Goal: Entertainment & Leisure: Consume media (video, audio)

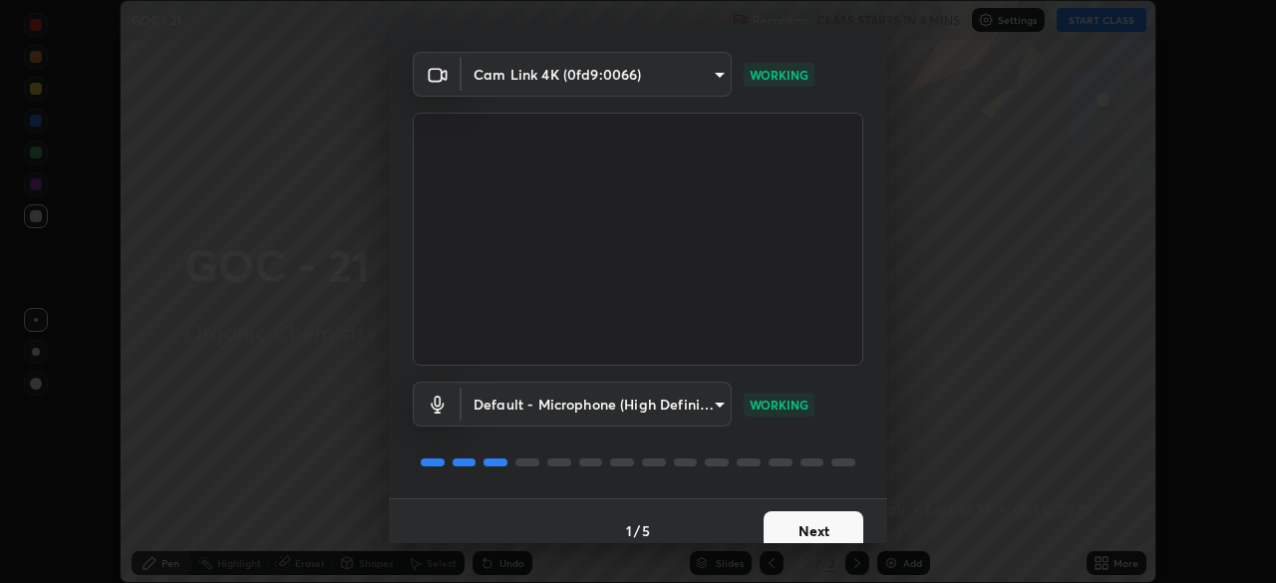
scroll to position [71, 0]
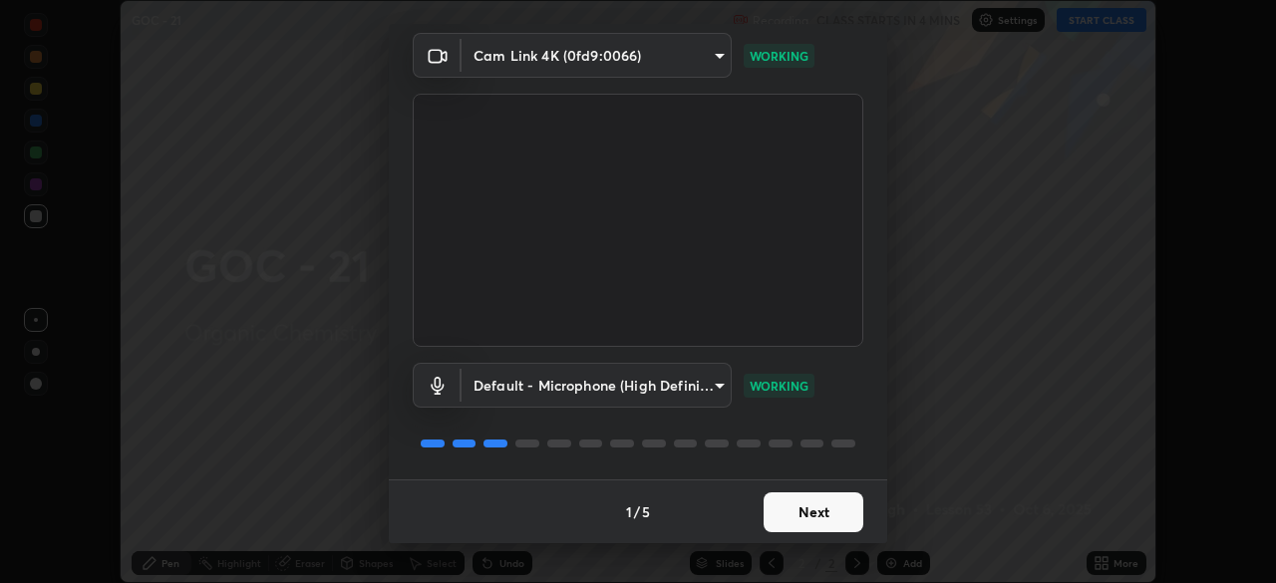
click at [810, 519] on button "Next" at bounding box center [814, 512] width 100 height 40
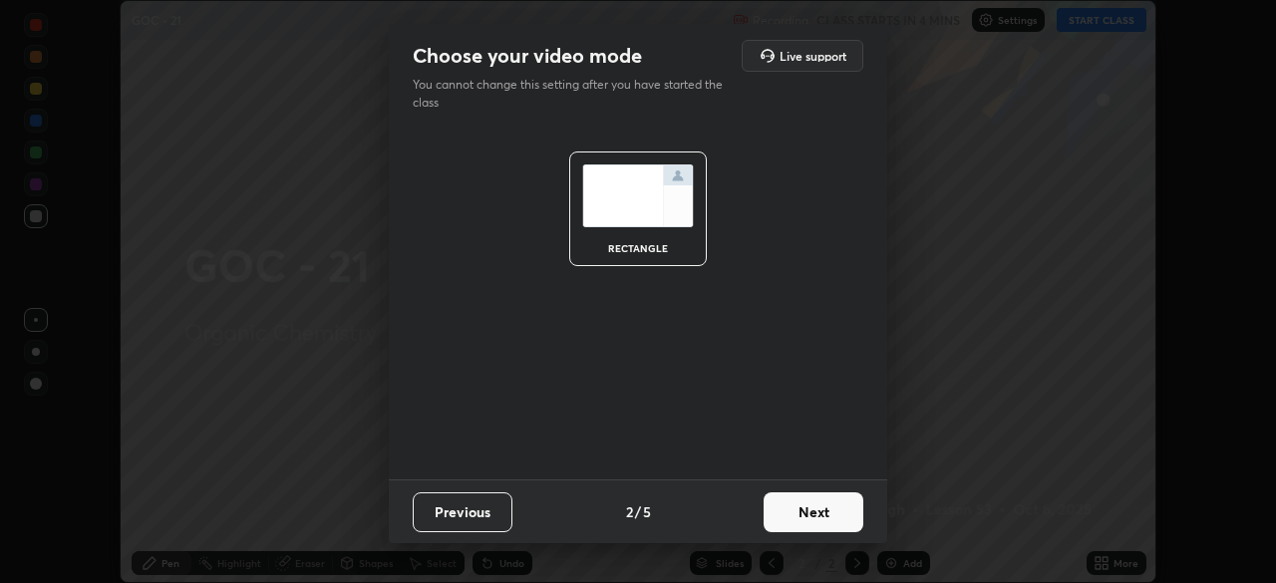
click at [824, 513] on button "Next" at bounding box center [814, 512] width 100 height 40
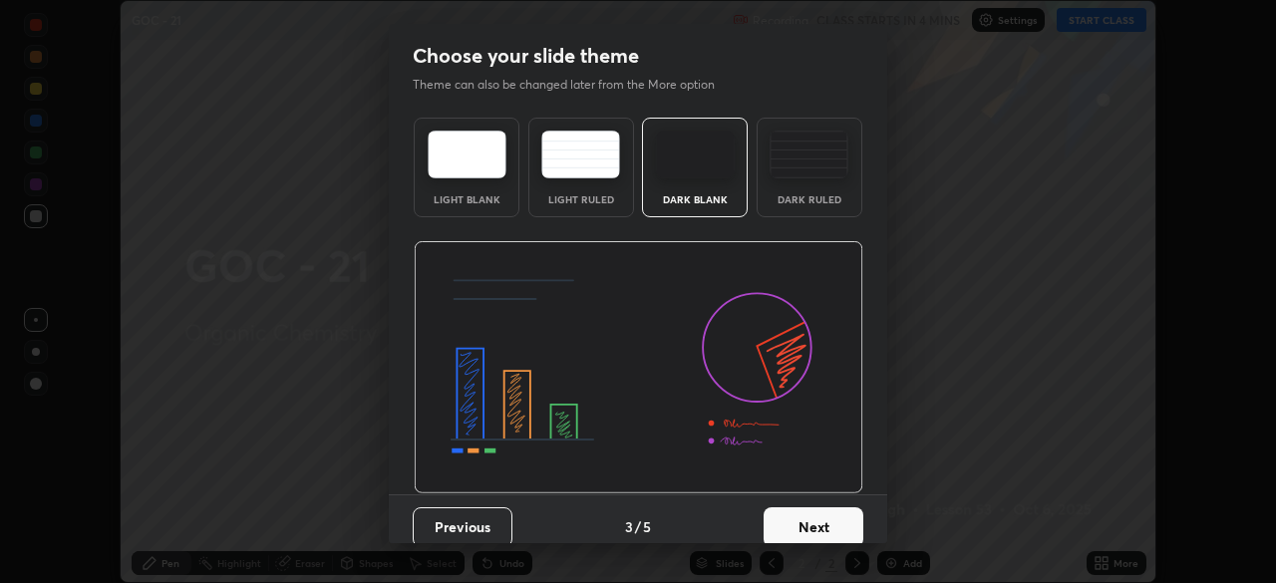
click at [838, 523] on button "Next" at bounding box center [814, 527] width 100 height 40
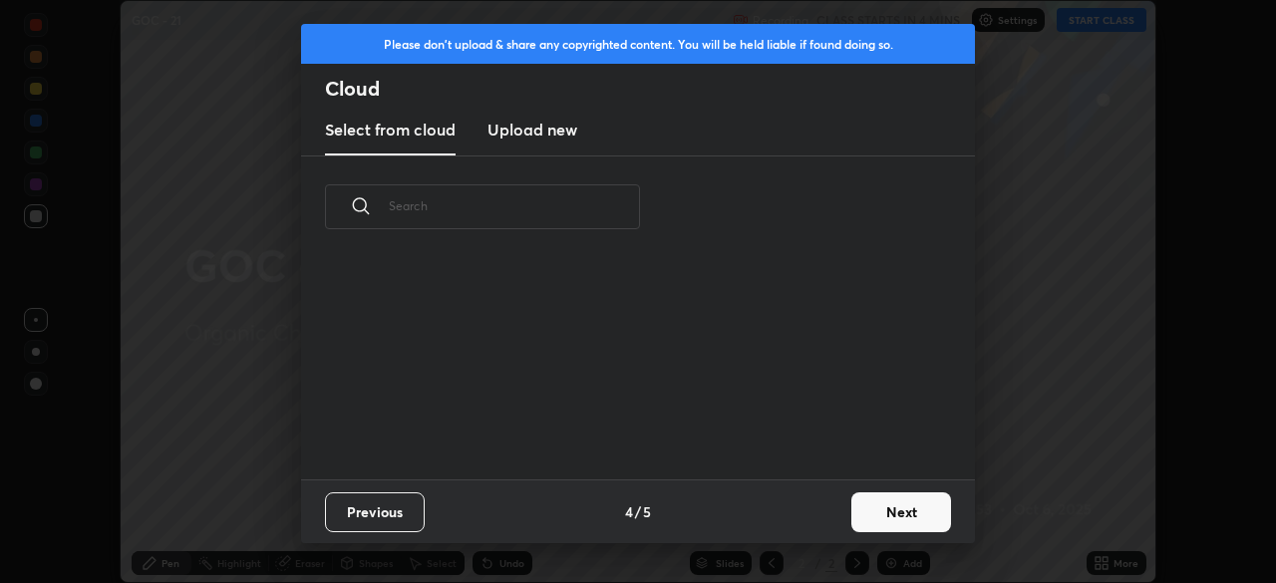
click at [881, 515] on button "Next" at bounding box center [901, 512] width 100 height 40
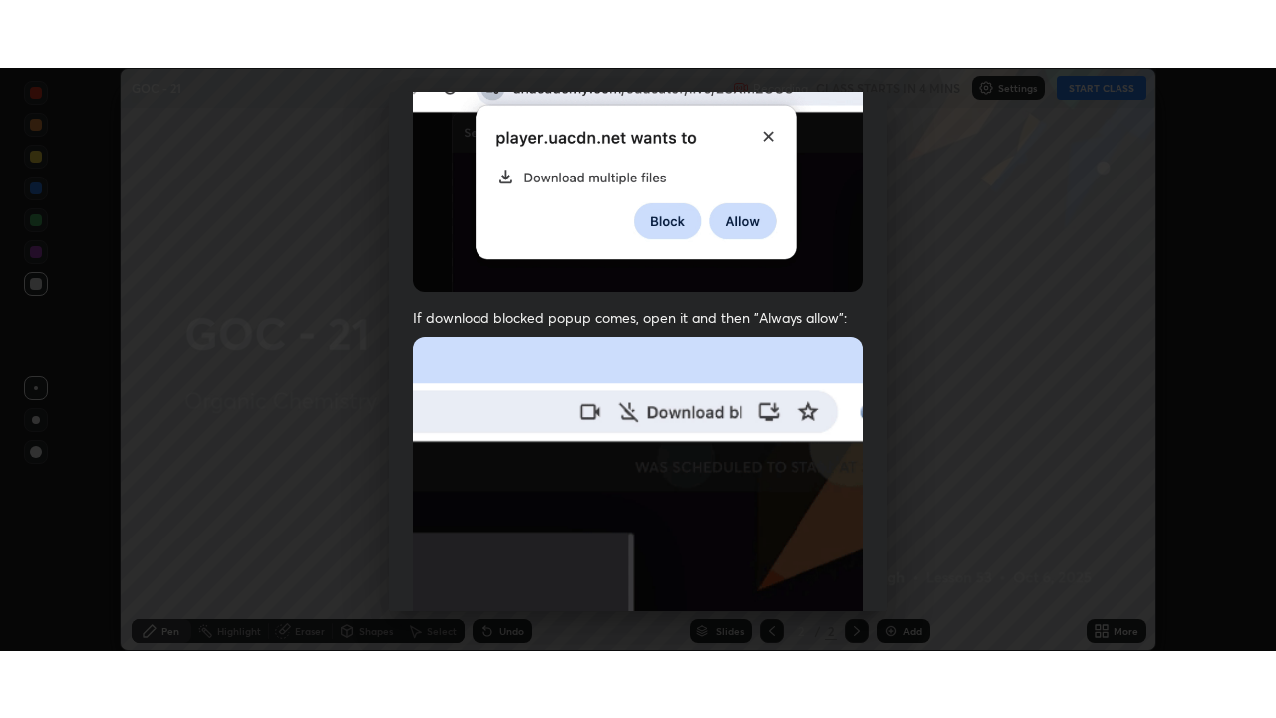
scroll to position [477, 0]
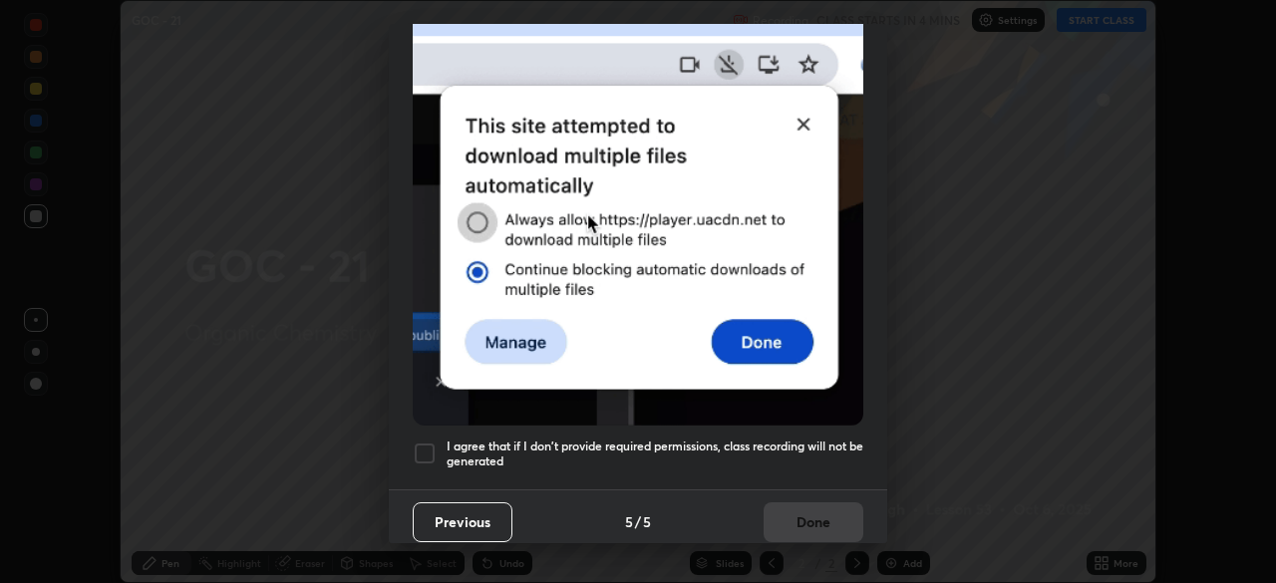
click at [426, 447] on div at bounding box center [425, 454] width 24 height 24
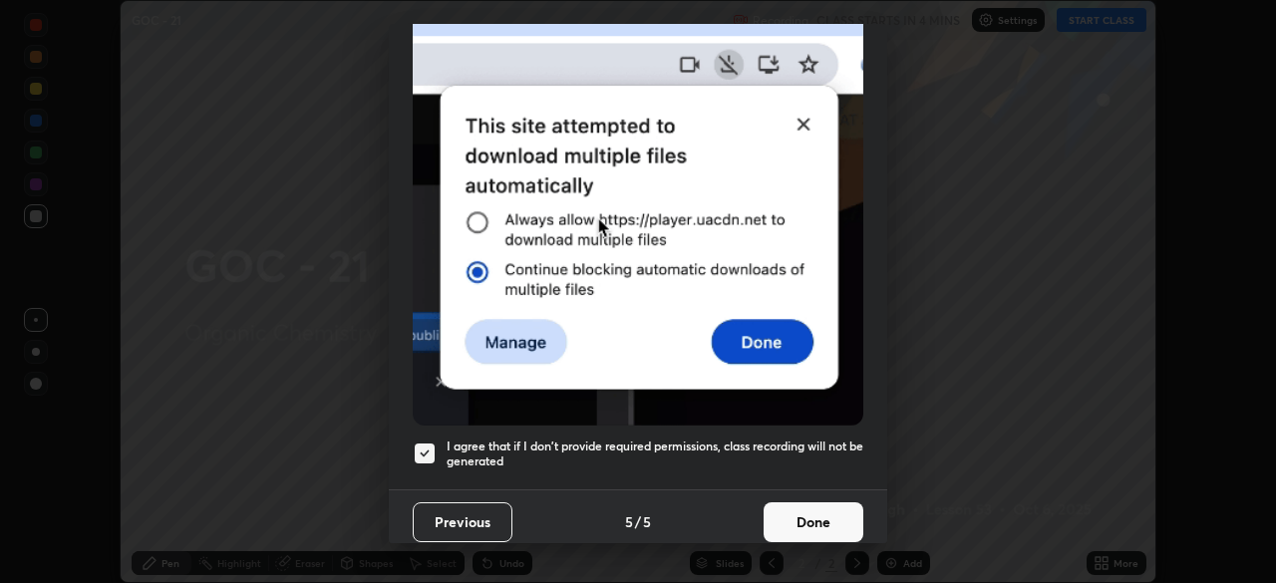
click at [806, 516] on button "Done" at bounding box center [814, 522] width 100 height 40
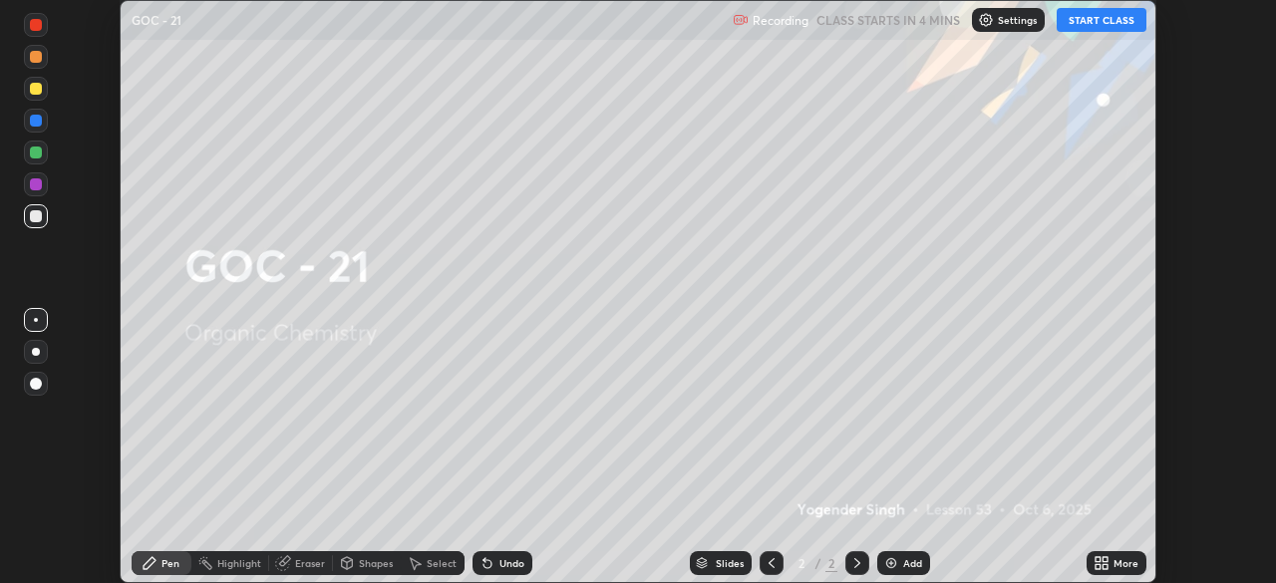
click at [1091, 24] on button "START CLASS" at bounding box center [1102, 20] width 90 height 24
click at [1102, 560] on icon at bounding box center [1104, 559] width 5 height 5
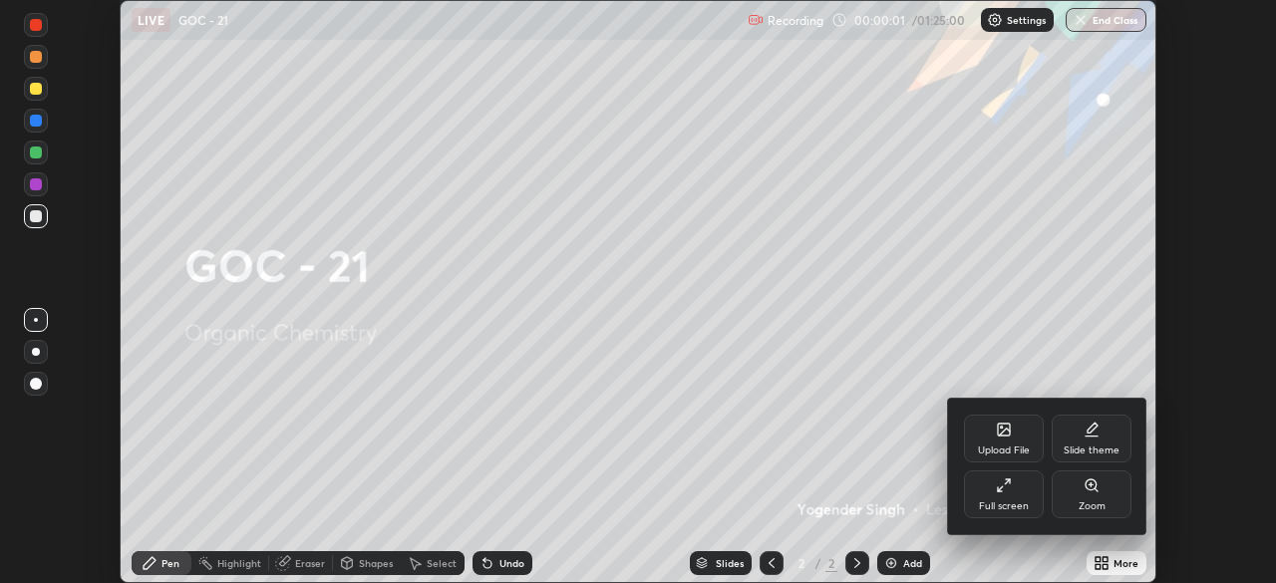
click at [1096, 433] on icon at bounding box center [1091, 430] width 16 height 16
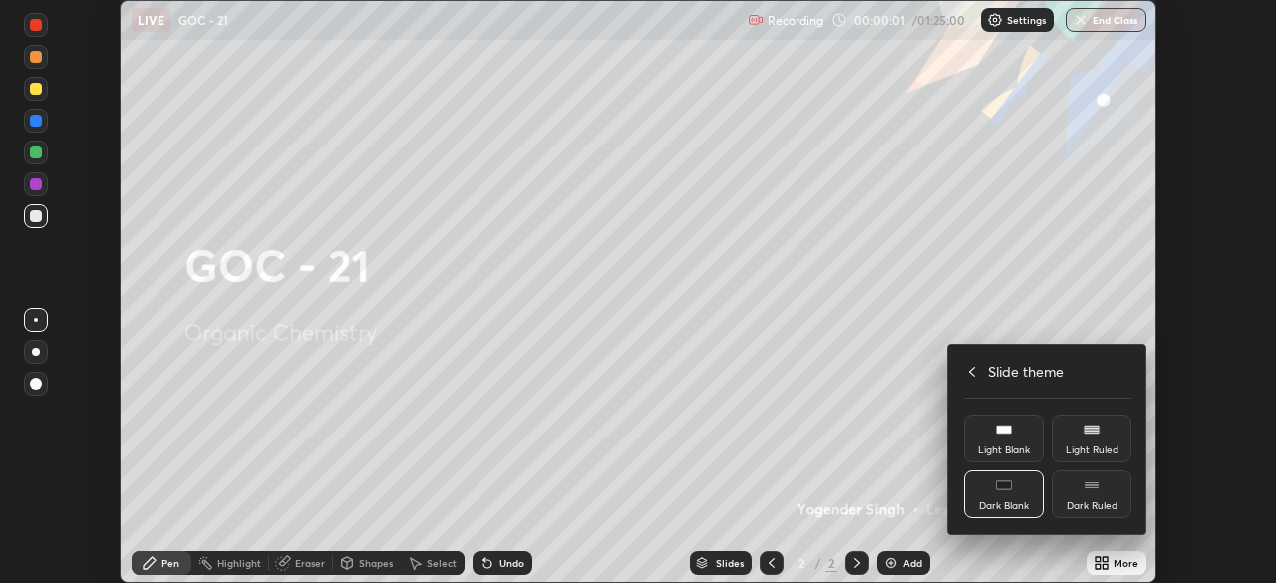
click at [1102, 496] on div "Dark Ruled" at bounding box center [1092, 494] width 80 height 48
click at [971, 367] on icon at bounding box center [972, 372] width 16 height 16
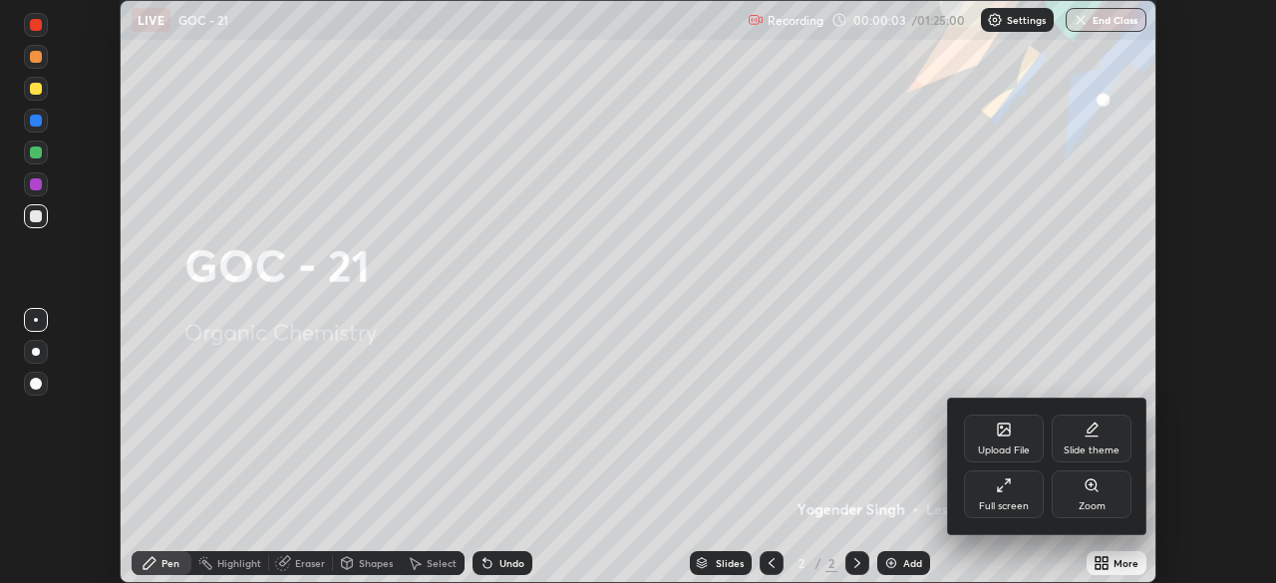
click at [1012, 492] on div "Full screen" at bounding box center [1004, 494] width 80 height 48
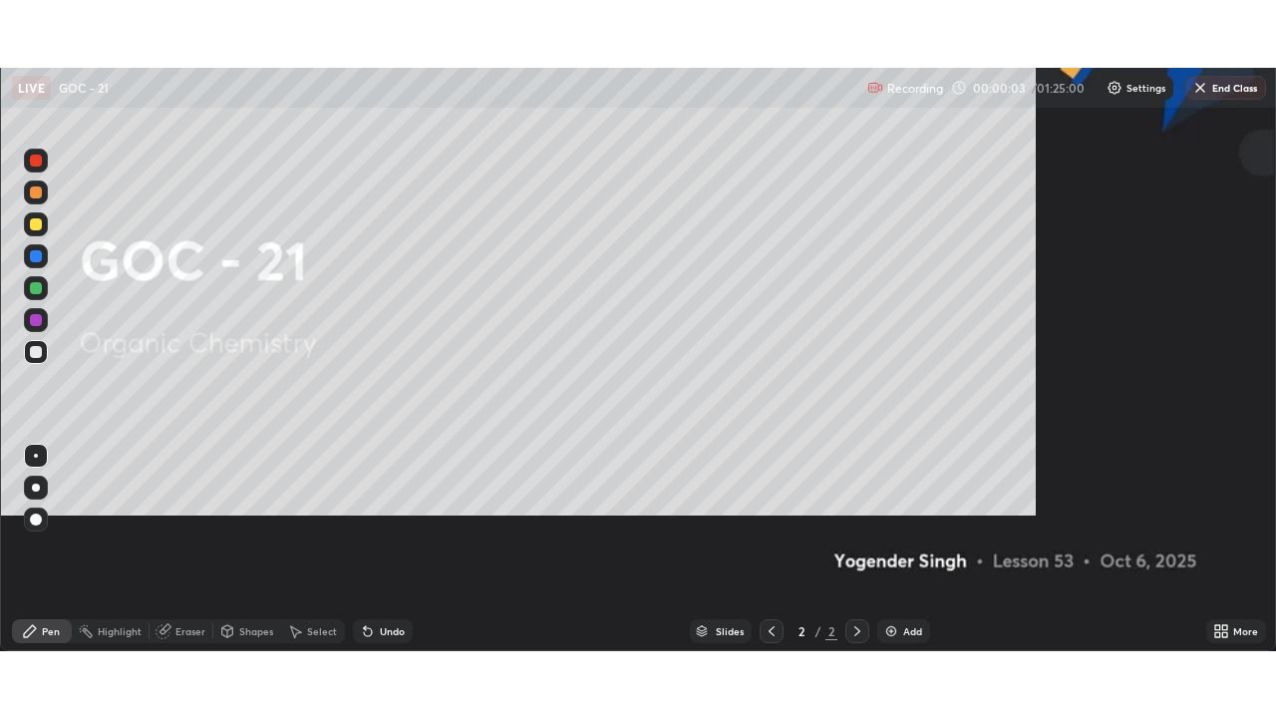
scroll to position [718, 1276]
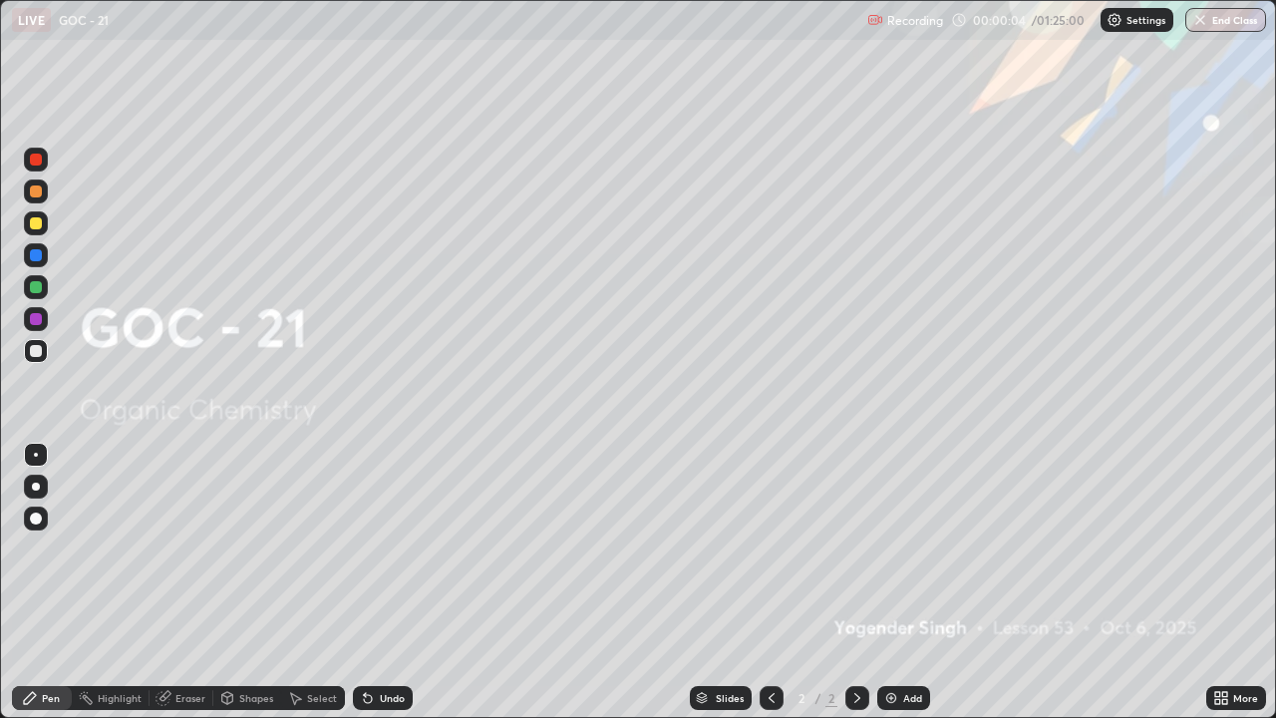
click at [903, 582] on div "Add" at bounding box center [912, 698] width 19 height 10
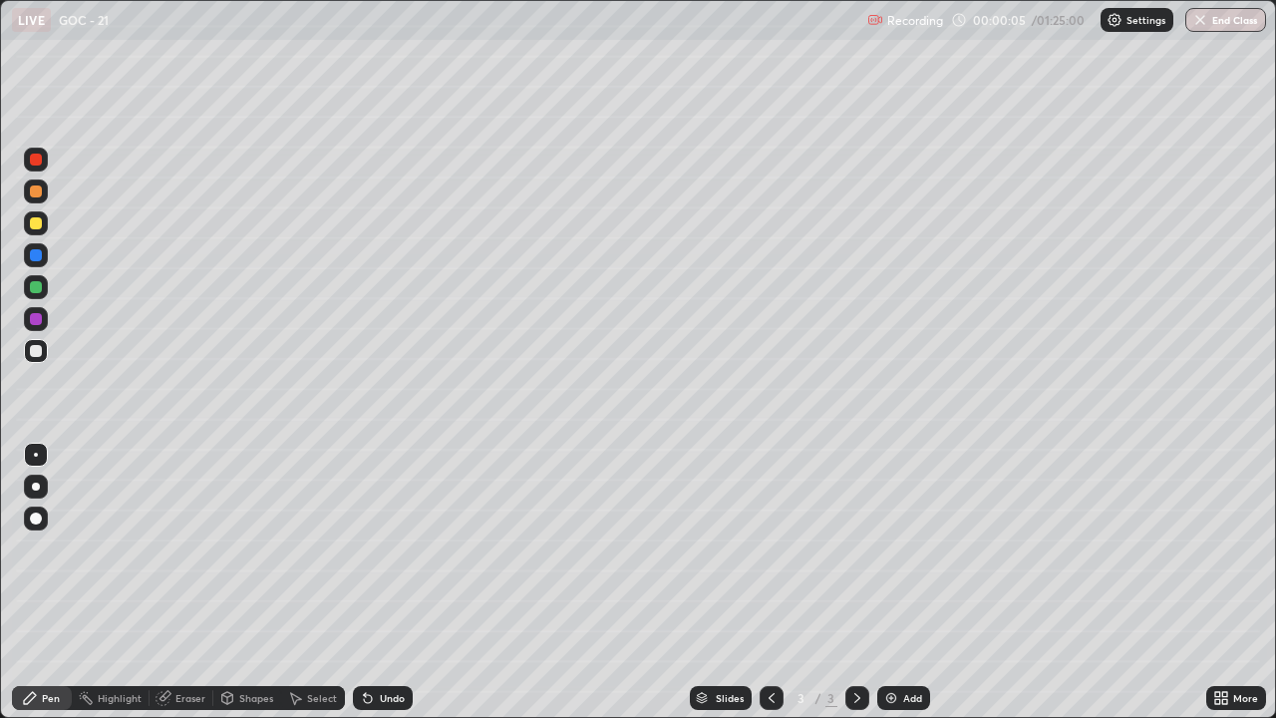
click at [33, 494] on div at bounding box center [36, 486] width 24 height 24
click at [893, 582] on img at bounding box center [891, 698] width 16 height 16
click at [38, 222] on div at bounding box center [36, 223] width 12 height 12
click at [36, 352] on div at bounding box center [36, 351] width 12 height 12
click at [40, 160] on div at bounding box center [36, 160] width 12 height 12
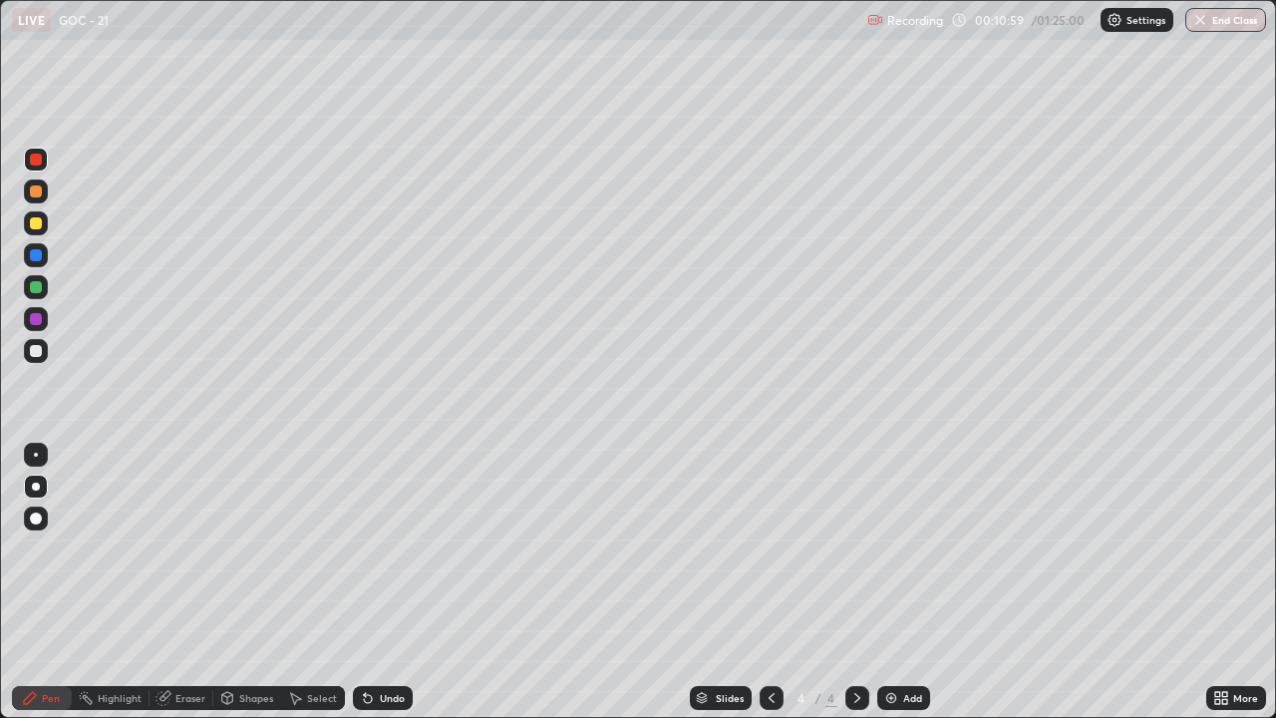
click at [43, 352] on div at bounding box center [36, 351] width 24 height 24
click at [36, 222] on div at bounding box center [36, 223] width 12 height 12
click at [33, 192] on div at bounding box center [36, 191] width 12 height 12
click at [34, 323] on div at bounding box center [36, 319] width 12 height 12
click at [34, 352] on div at bounding box center [36, 351] width 12 height 12
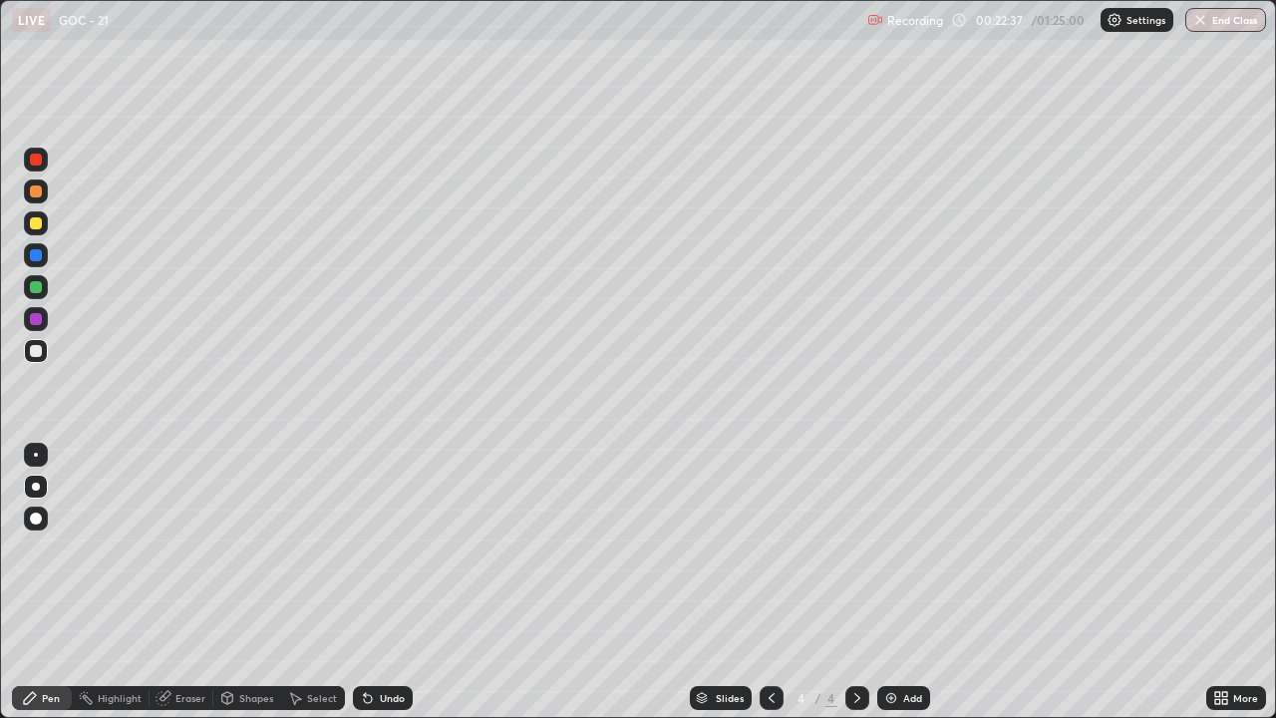
click at [36, 193] on div at bounding box center [36, 191] width 12 height 12
click at [307, 582] on div "Select" at bounding box center [322, 698] width 30 height 10
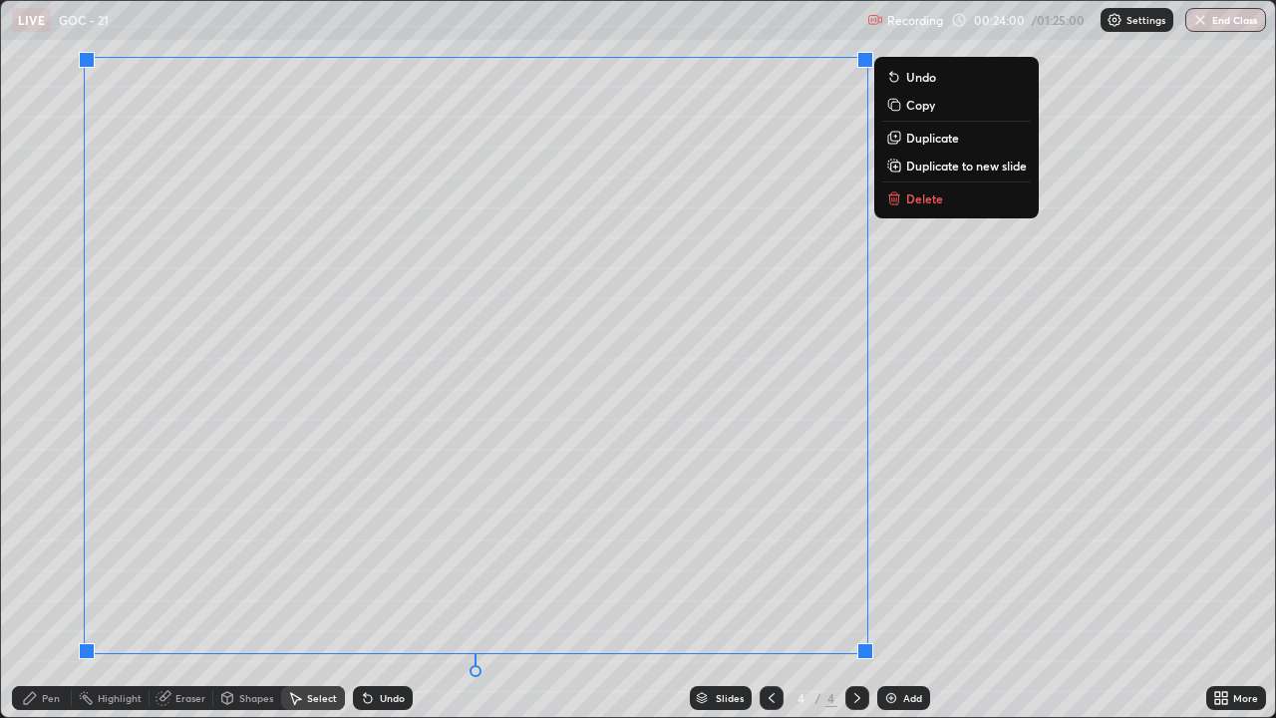
click at [890, 201] on icon at bounding box center [894, 199] width 9 height 9
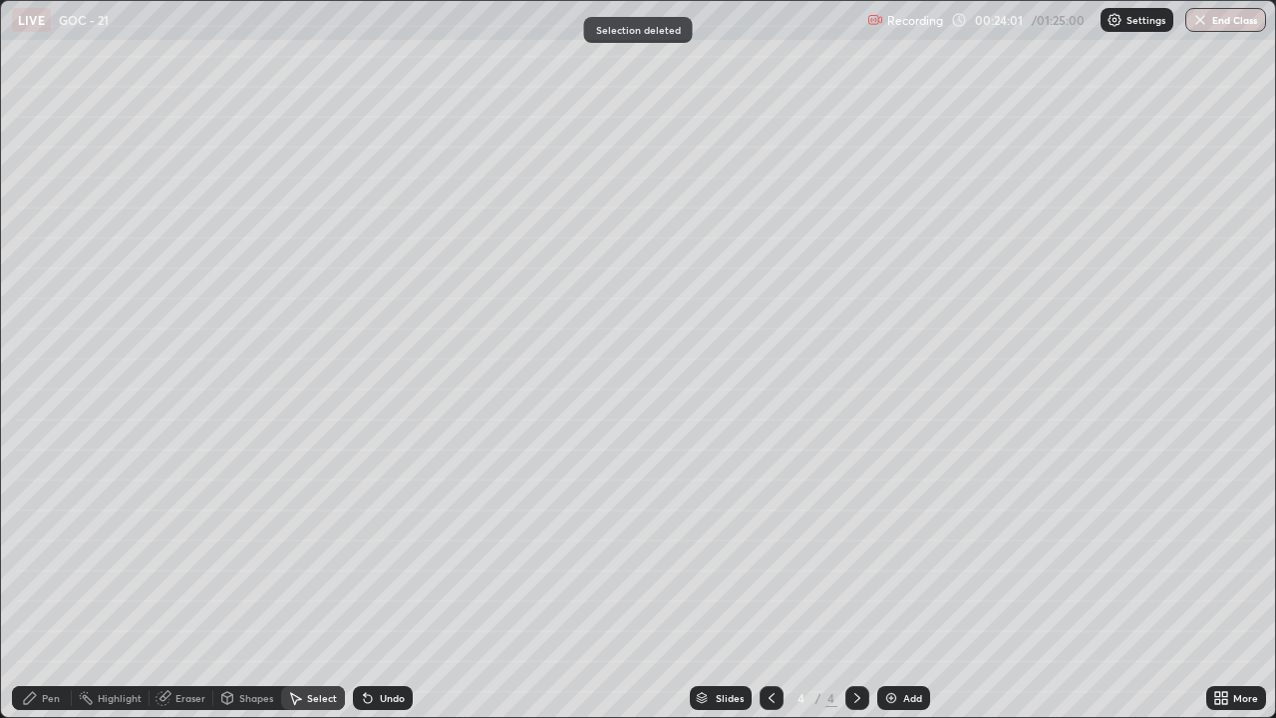
click at [38, 582] on icon at bounding box center [30, 698] width 16 height 16
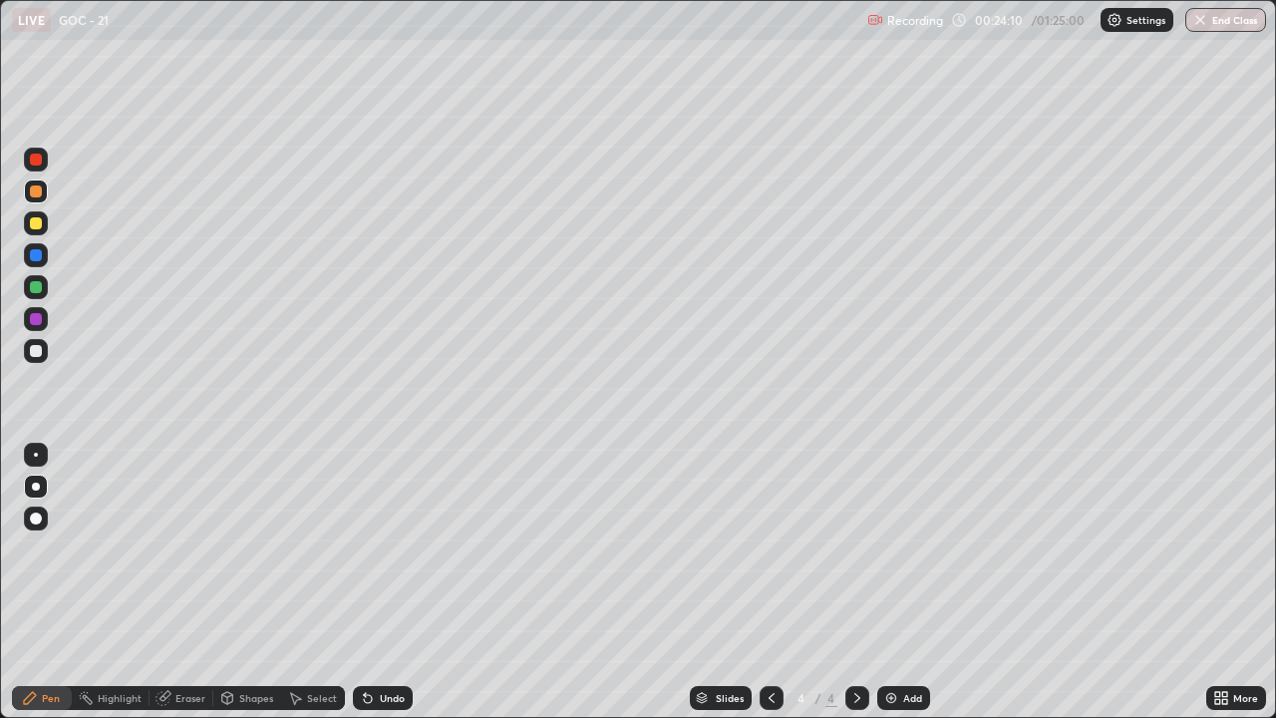
click at [36, 353] on div at bounding box center [36, 351] width 12 height 12
click at [37, 162] on div at bounding box center [36, 160] width 12 height 12
click at [173, 582] on div "Eraser" at bounding box center [182, 698] width 64 height 24
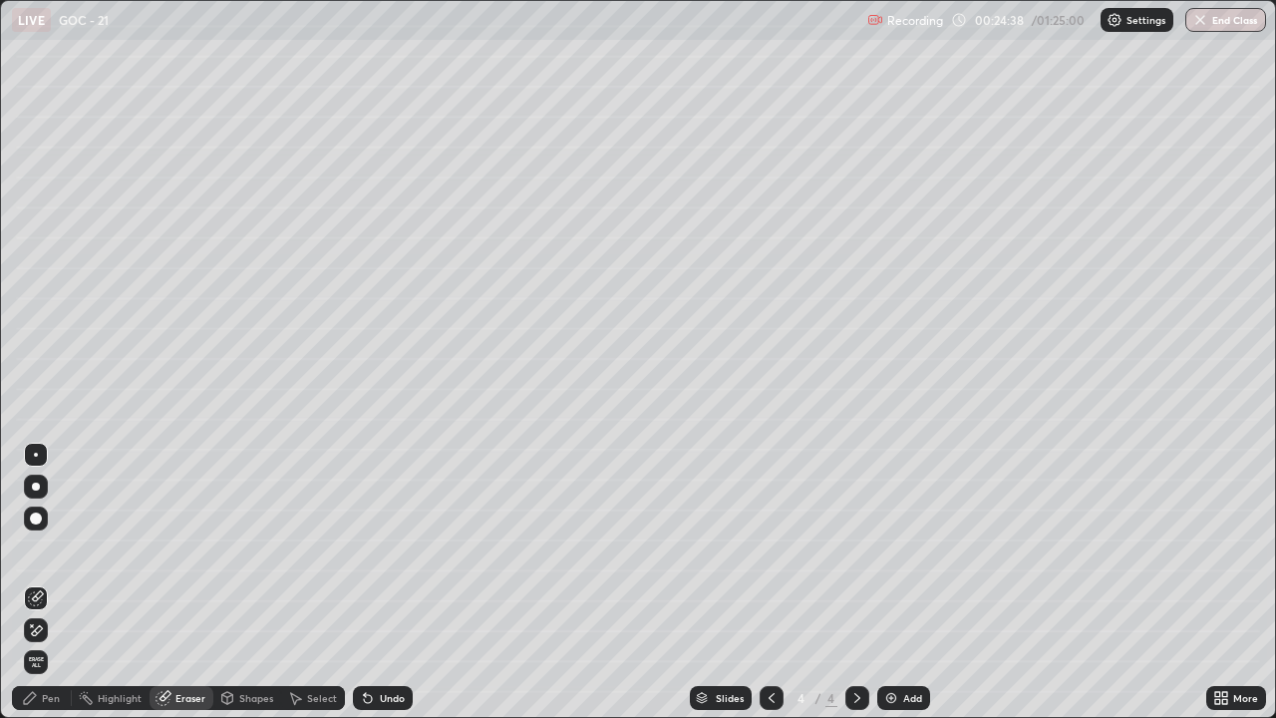
click at [50, 582] on div "Pen" at bounding box center [51, 698] width 18 height 10
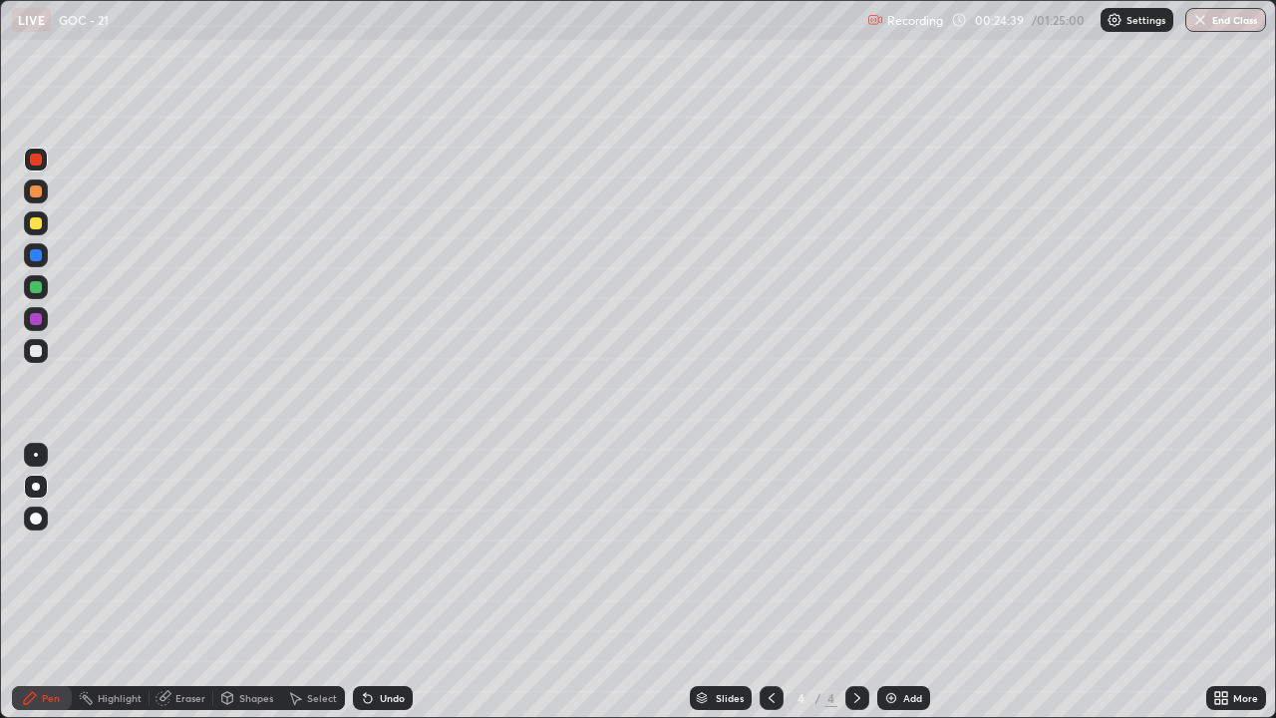
click at [46, 354] on div at bounding box center [36, 351] width 24 height 24
click at [38, 352] on div at bounding box center [36, 351] width 12 height 12
click at [36, 225] on div at bounding box center [36, 223] width 12 height 12
click at [33, 347] on div at bounding box center [36, 351] width 12 height 12
click at [34, 327] on div at bounding box center [36, 319] width 24 height 24
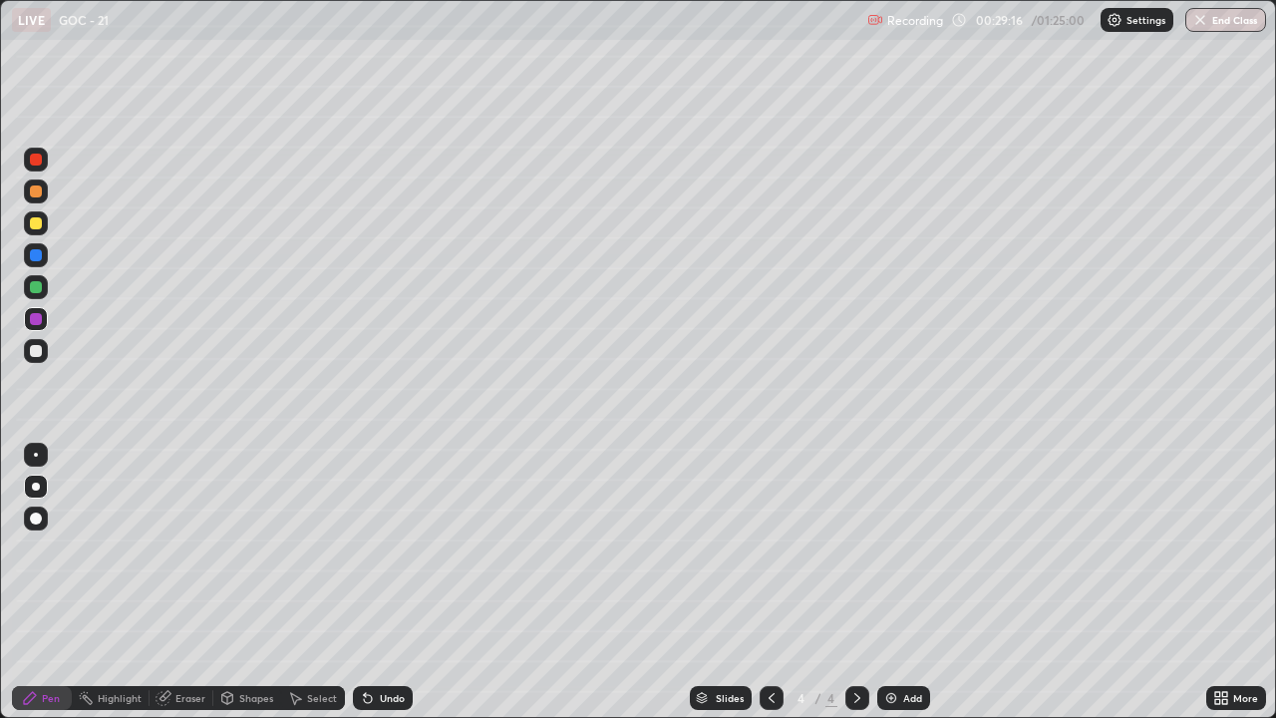
click at [32, 353] on div at bounding box center [36, 351] width 12 height 12
click at [367, 582] on icon at bounding box center [368, 698] width 16 height 16
click at [365, 582] on icon at bounding box center [368, 699] width 8 height 8
click at [367, 582] on icon at bounding box center [368, 699] width 8 height 8
click at [366, 582] on icon at bounding box center [368, 699] width 8 height 8
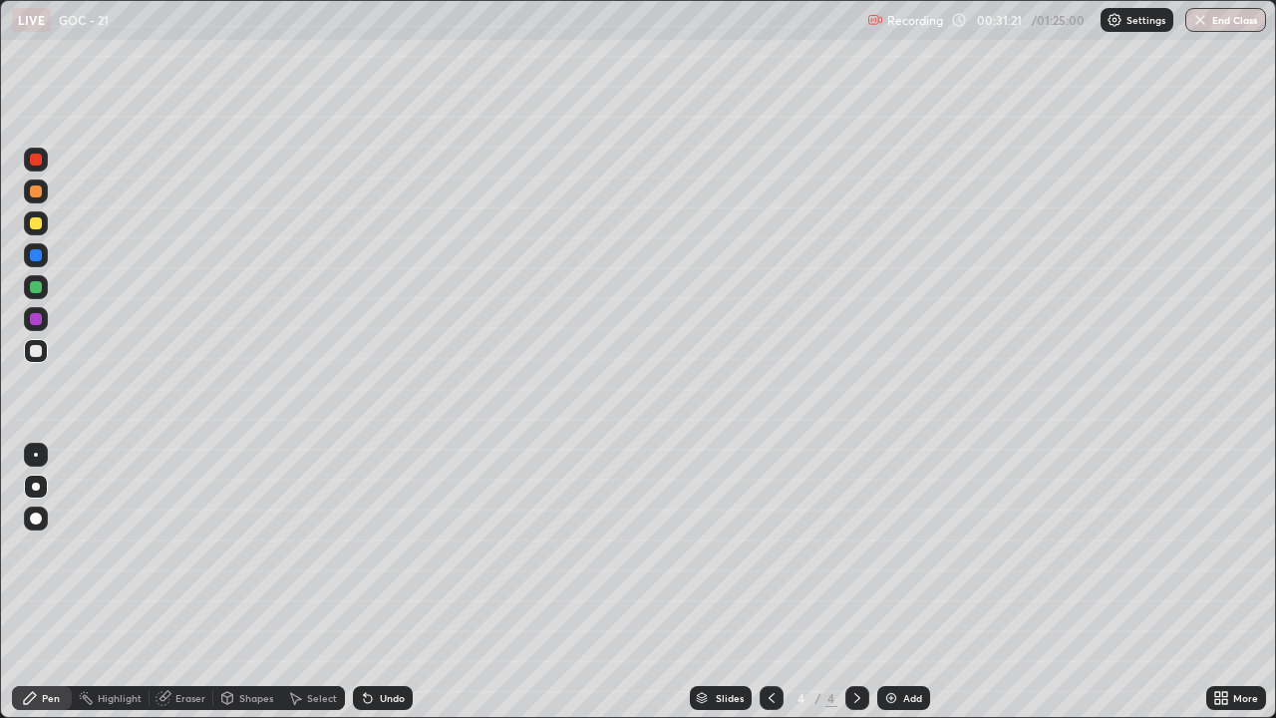
click at [365, 582] on icon at bounding box center [368, 699] width 8 height 8
click at [37, 194] on div at bounding box center [36, 191] width 12 height 12
click at [37, 356] on div at bounding box center [36, 351] width 12 height 12
click at [30, 319] on div at bounding box center [36, 319] width 12 height 12
click at [300, 582] on div "Select" at bounding box center [313, 698] width 64 height 24
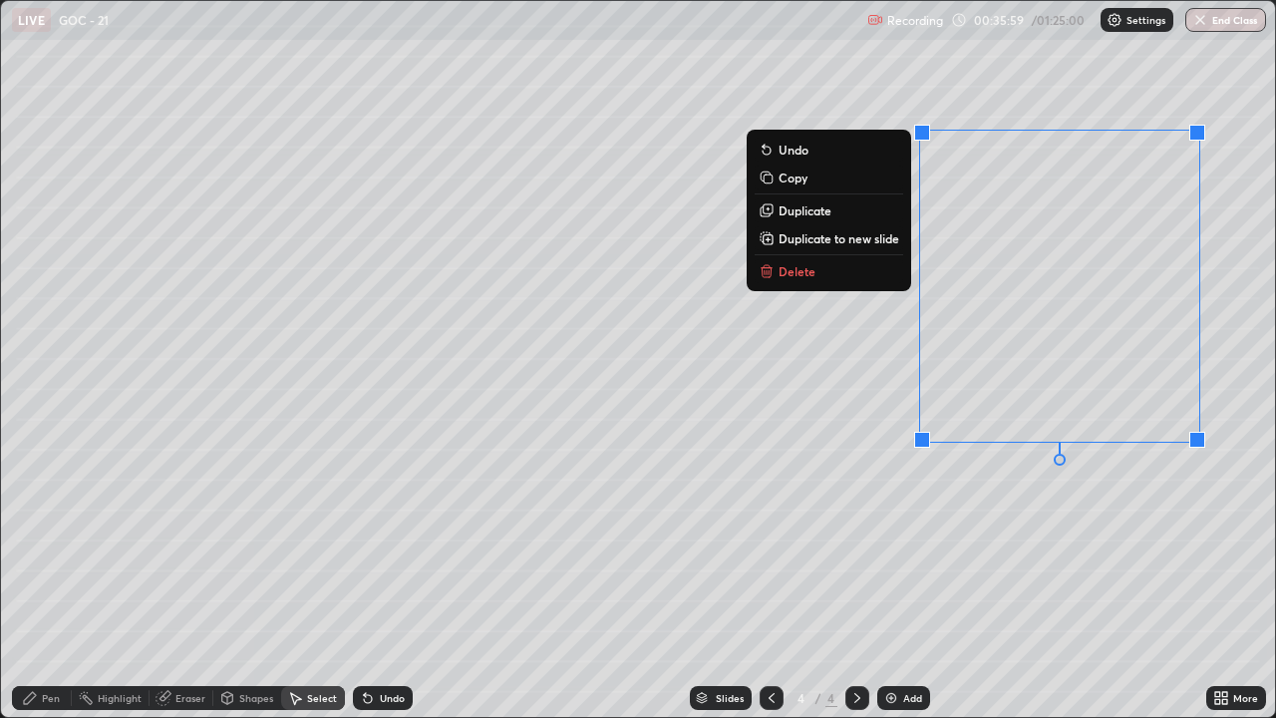
click at [798, 270] on p "Delete" at bounding box center [796, 271] width 37 height 16
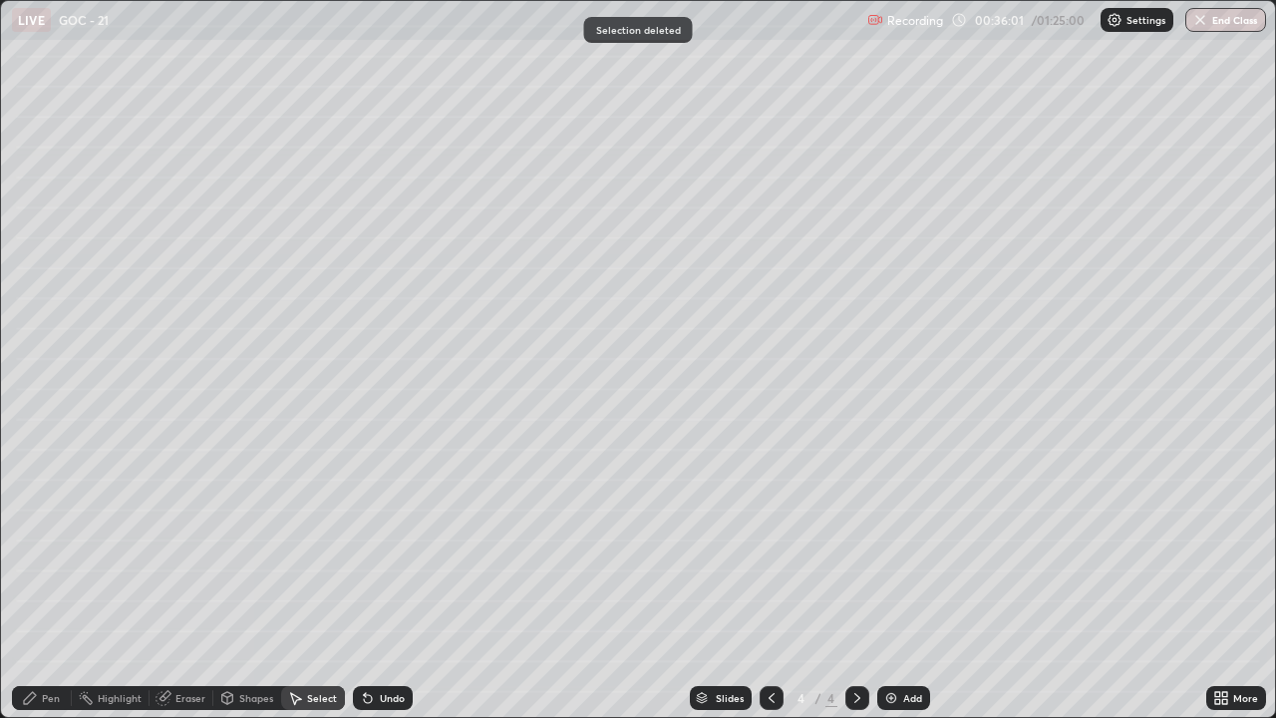
click at [40, 582] on div "Pen" at bounding box center [42, 698] width 60 height 24
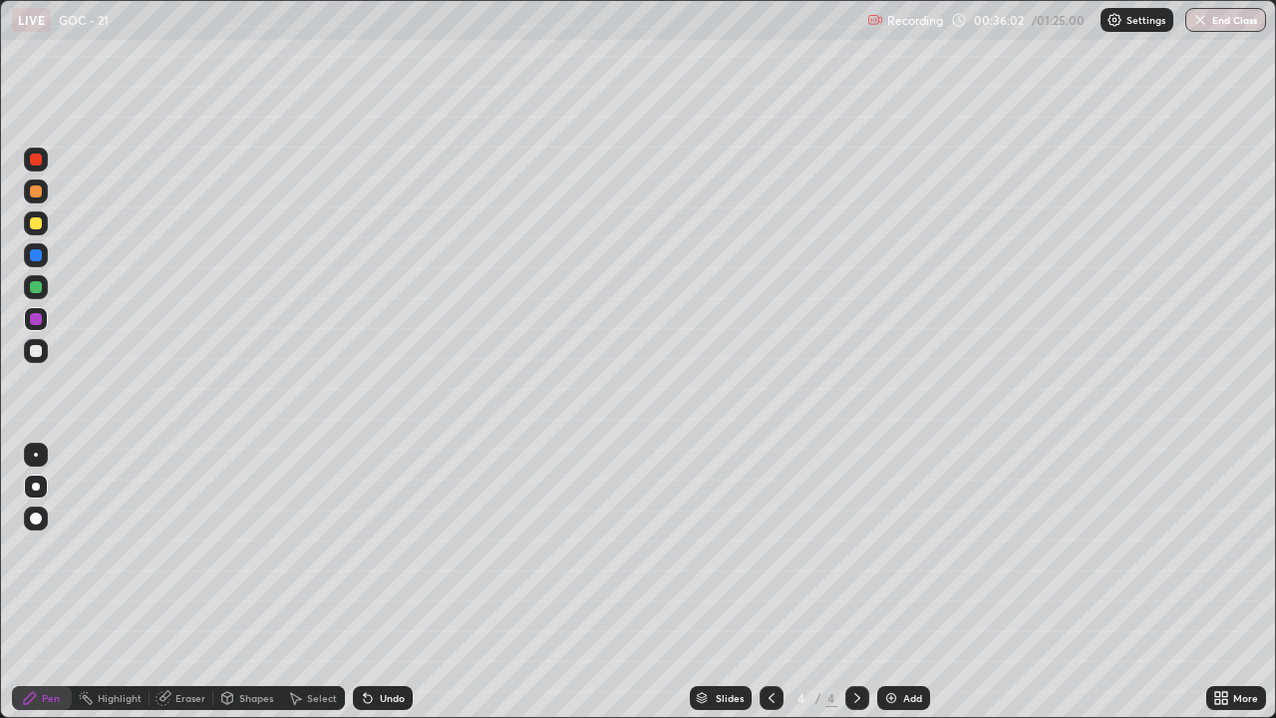
click at [38, 360] on div at bounding box center [36, 351] width 24 height 24
click at [396, 582] on div "Undo" at bounding box center [383, 698] width 60 height 24
click at [393, 582] on div "Undo" at bounding box center [383, 698] width 60 height 24
click at [33, 224] on div at bounding box center [36, 223] width 12 height 12
click at [41, 200] on div at bounding box center [36, 191] width 24 height 24
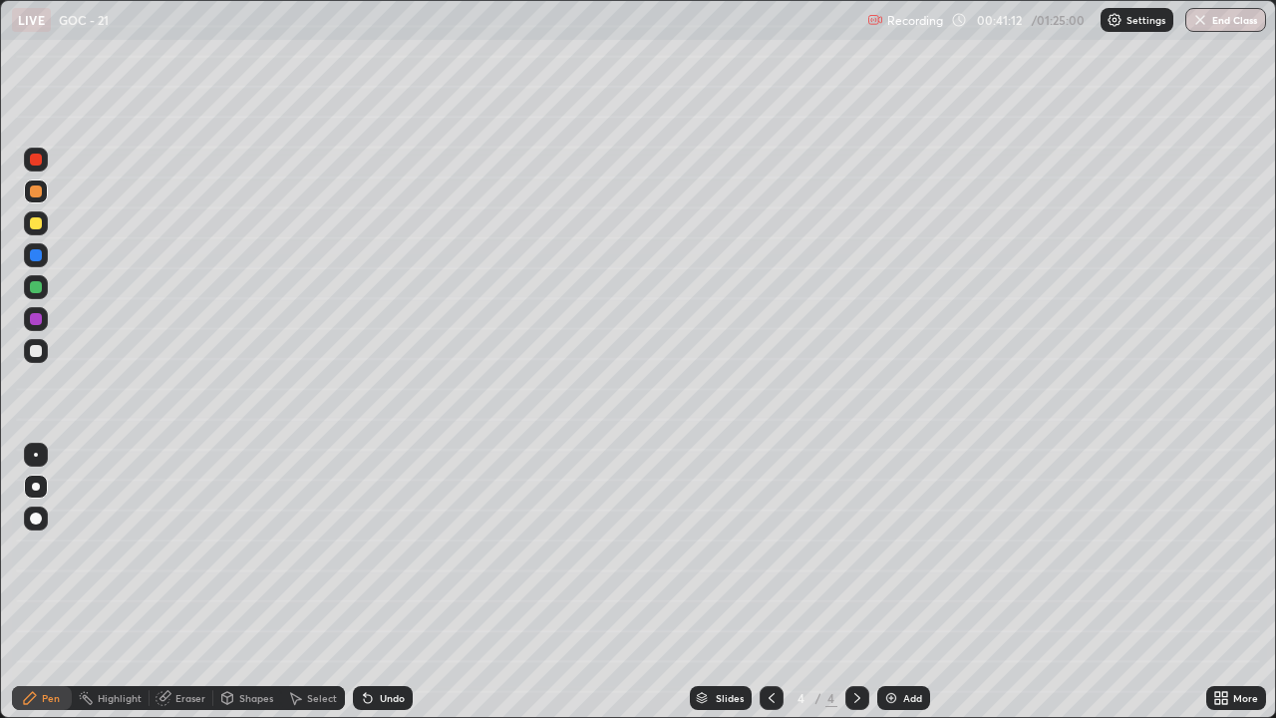
click at [35, 355] on div at bounding box center [36, 351] width 12 height 12
click at [314, 582] on div "Select" at bounding box center [322, 698] width 30 height 10
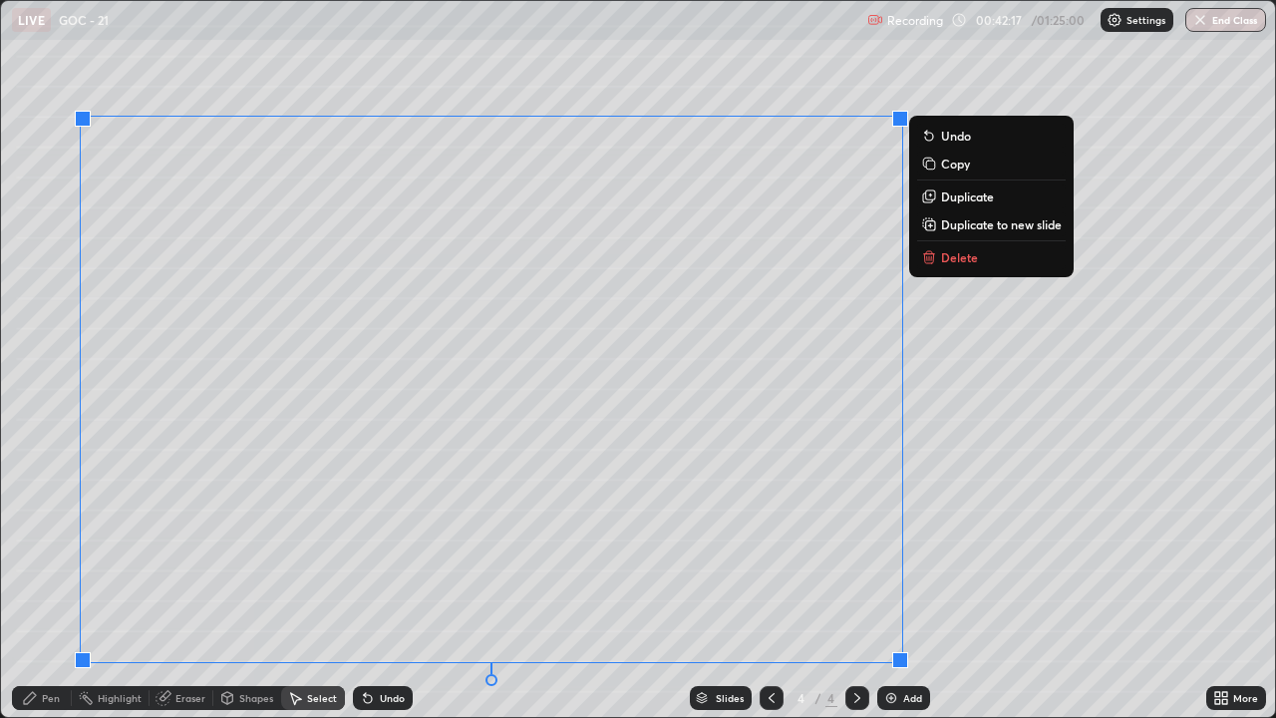
click at [931, 258] on icon at bounding box center [931, 258] width 0 height 4
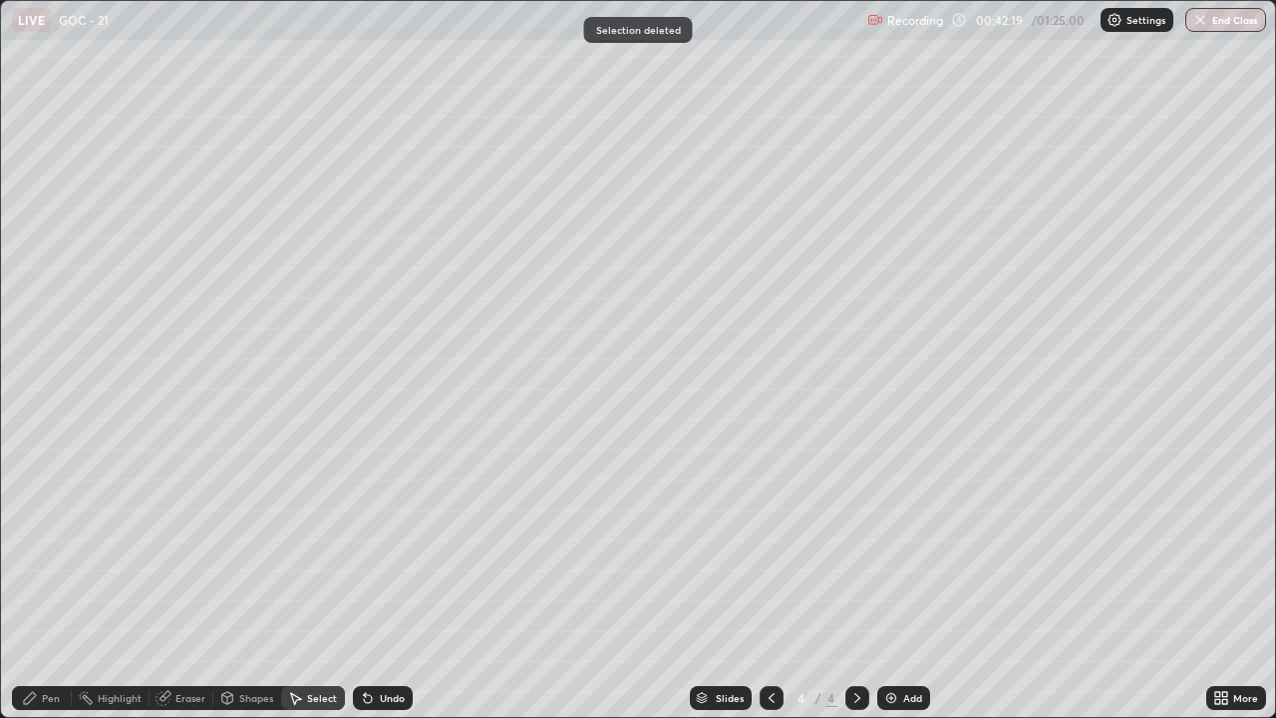
click at [34, 582] on icon at bounding box center [30, 698] width 16 height 16
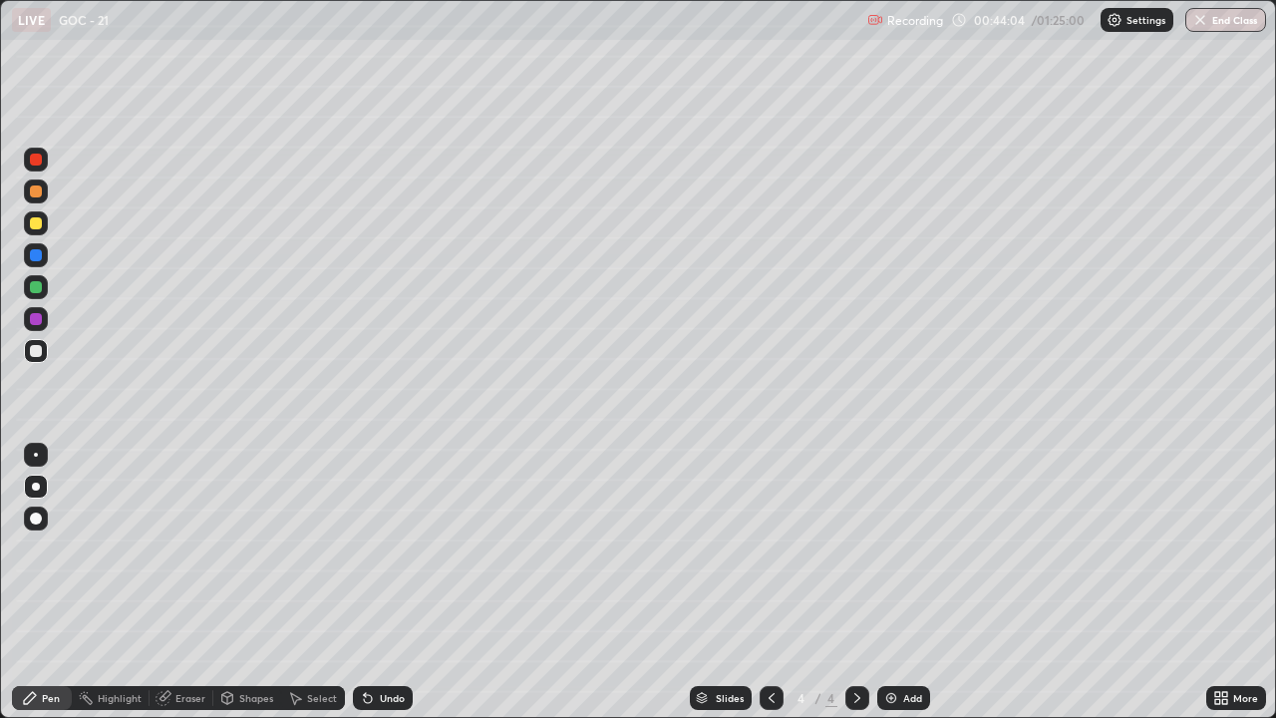
click at [35, 155] on div at bounding box center [36, 160] width 12 height 12
click at [366, 582] on div "Undo" at bounding box center [383, 698] width 60 height 24
click at [365, 582] on icon at bounding box center [368, 699] width 8 height 8
click at [35, 192] on div at bounding box center [36, 191] width 12 height 12
click at [39, 351] on div at bounding box center [36, 351] width 12 height 12
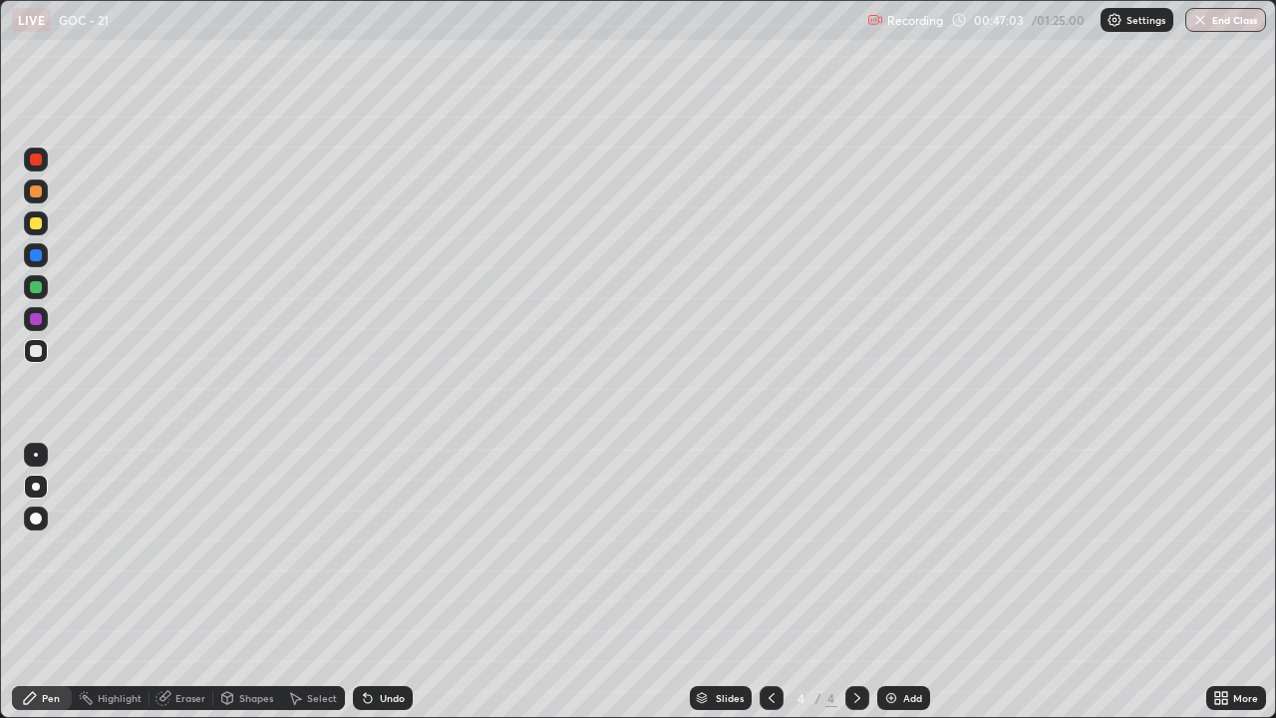
click at [37, 322] on div at bounding box center [36, 319] width 12 height 12
click at [36, 352] on div at bounding box center [36, 351] width 12 height 12
click at [33, 282] on div at bounding box center [36, 287] width 12 height 12
click at [40, 351] on div at bounding box center [36, 351] width 12 height 12
click at [37, 225] on div at bounding box center [36, 223] width 12 height 12
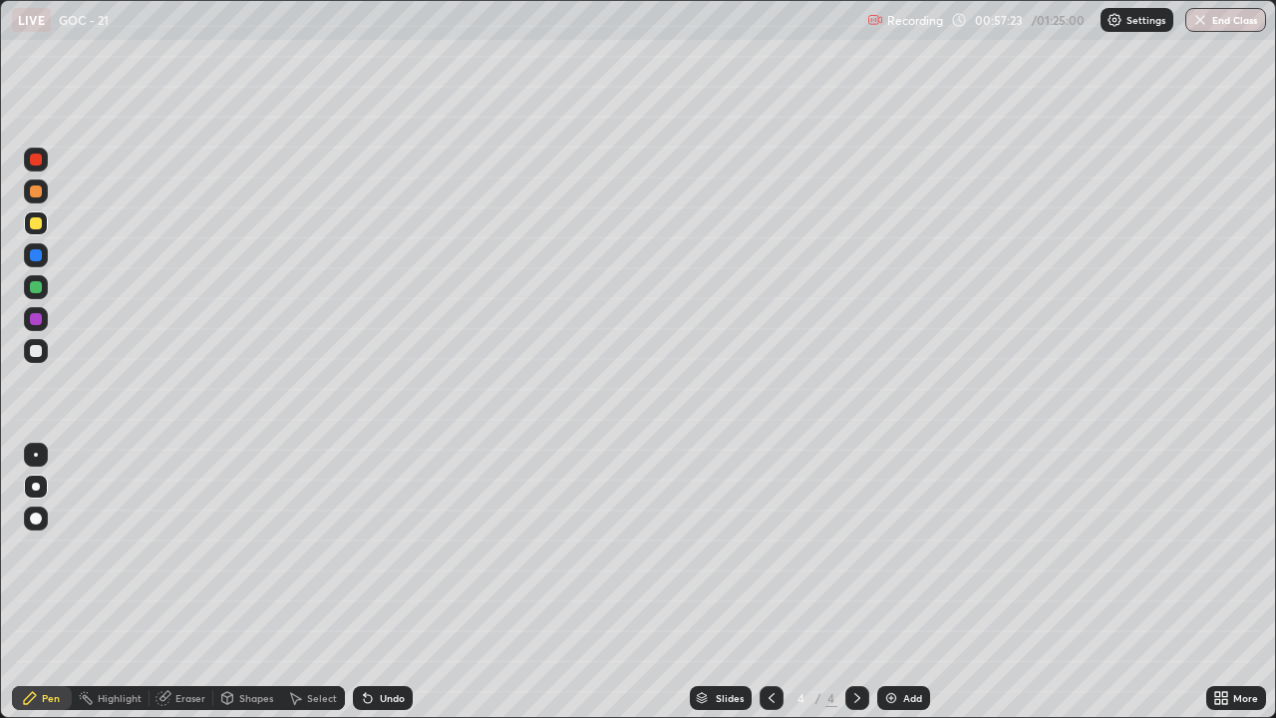
click at [886, 582] on img at bounding box center [891, 698] width 16 height 16
click at [28, 355] on div at bounding box center [36, 351] width 24 height 24
click at [36, 221] on div at bounding box center [36, 223] width 12 height 12
click at [307, 582] on div "Select" at bounding box center [322, 698] width 30 height 10
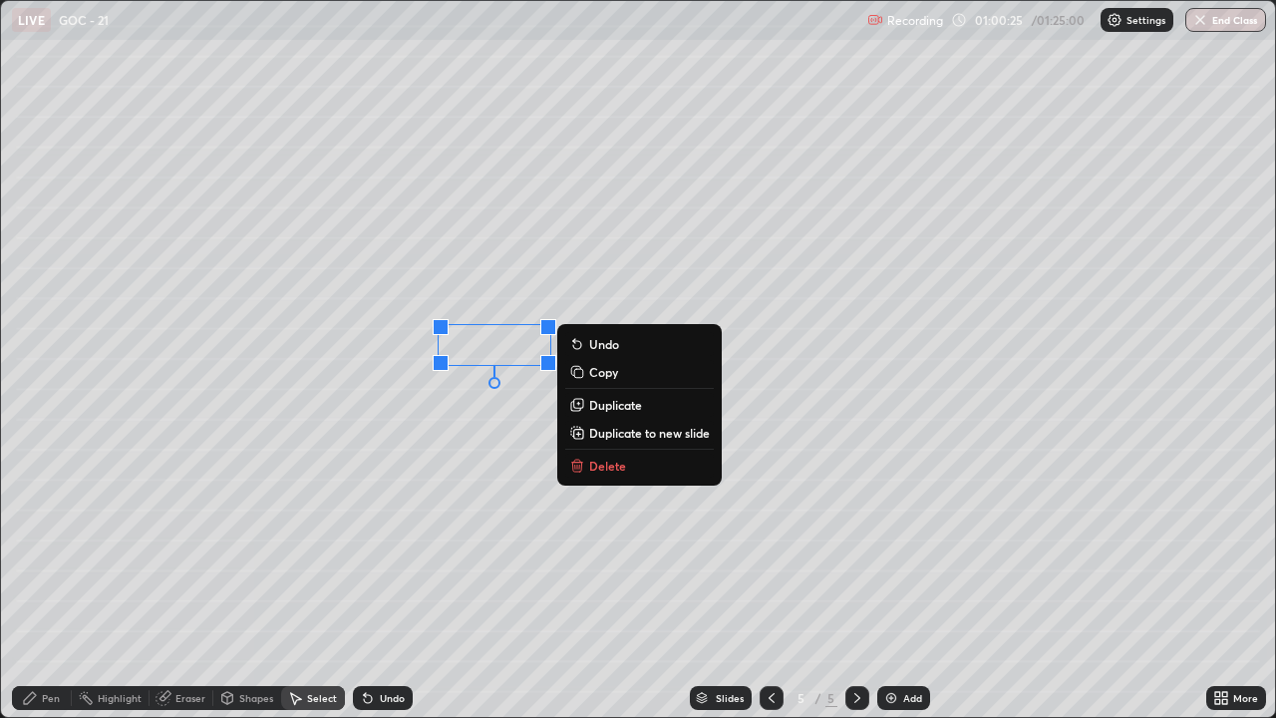
click at [50, 582] on div "Pen" at bounding box center [42, 698] width 60 height 24
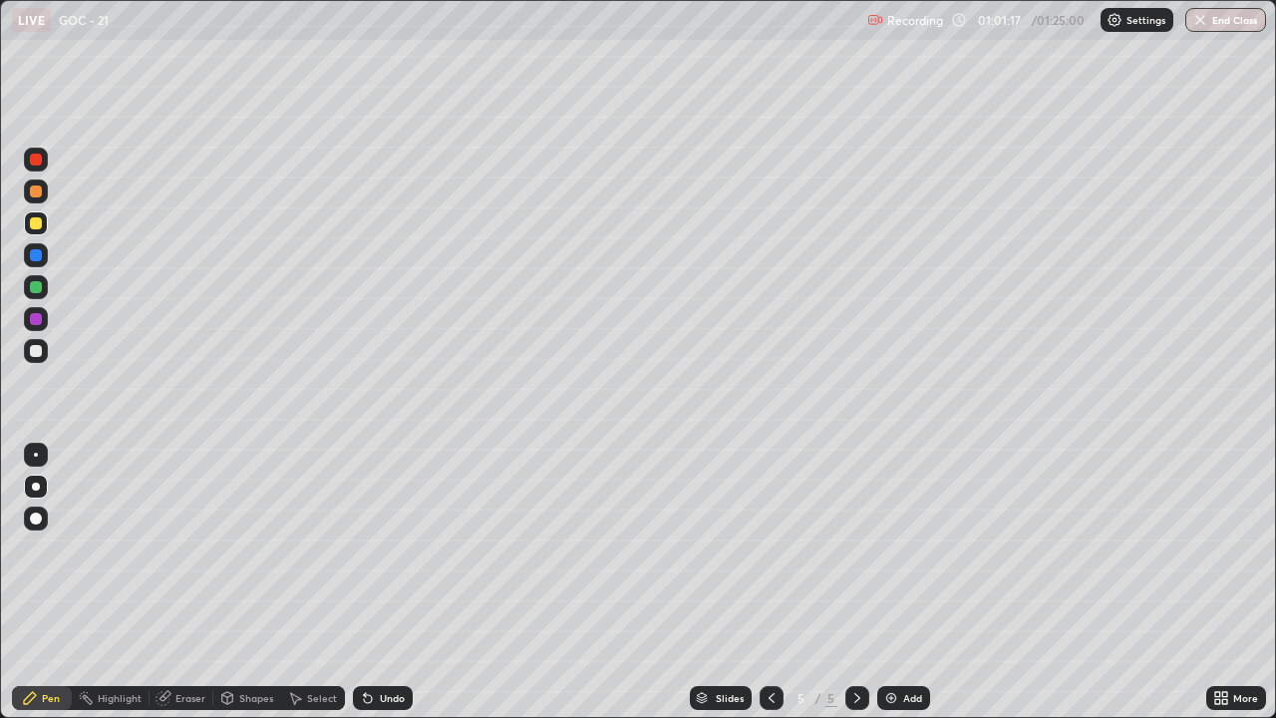
click at [36, 163] on div at bounding box center [36, 160] width 12 height 12
click at [33, 192] on div at bounding box center [36, 191] width 12 height 12
click at [28, 162] on div at bounding box center [36, 160] width 24 height 24
click at [31, 232] on div at bounding box center [36, 223] width 24 height 24
click at [46, 193] on div at bounding box center [36, 191] width 24 height 24
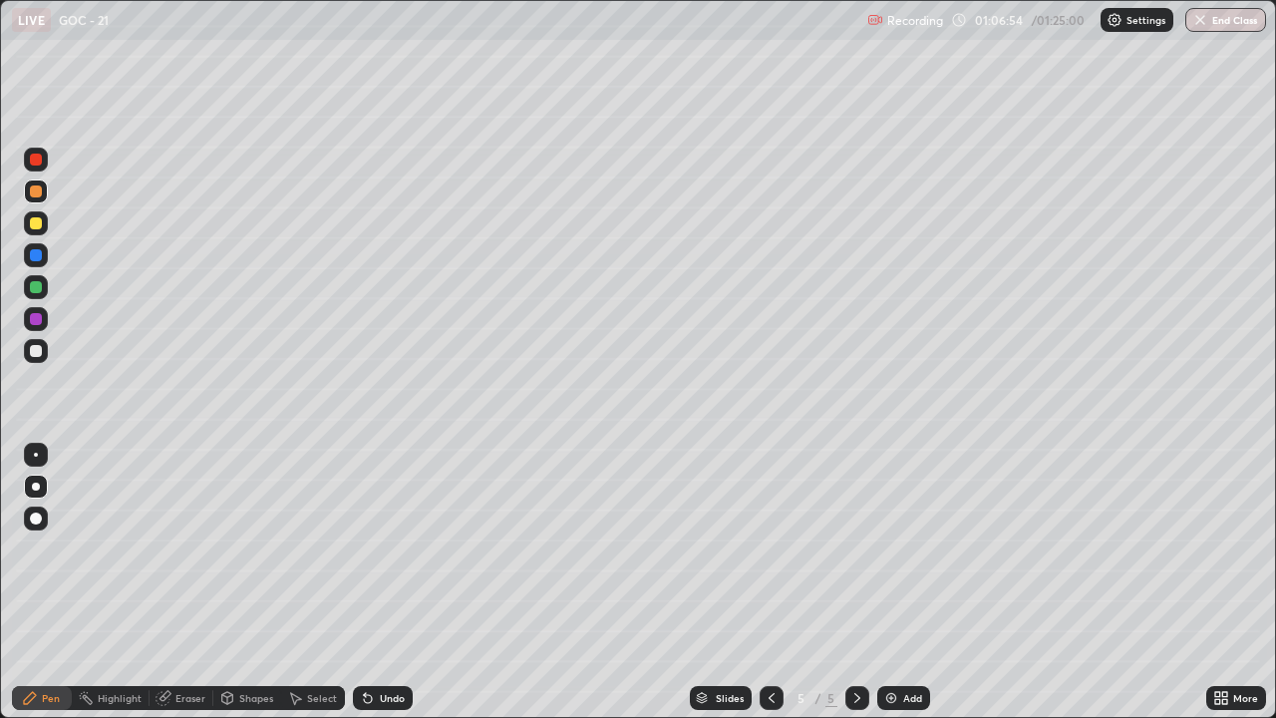
click at [33, 361] on div at bounding box center [36, 351] width 24 height 24
click at [389, 582] on div "Undo" at bounding box center [392, 698] width 25 height 10
click at [38, 320] on div at bounding box center [36, 319] width 12 height 12
click at [39, 286] on div at bounding box center [36, 287] width 12 height 12
click at [35, 353] on div at bounding box center [36, 351] width 12 height 12
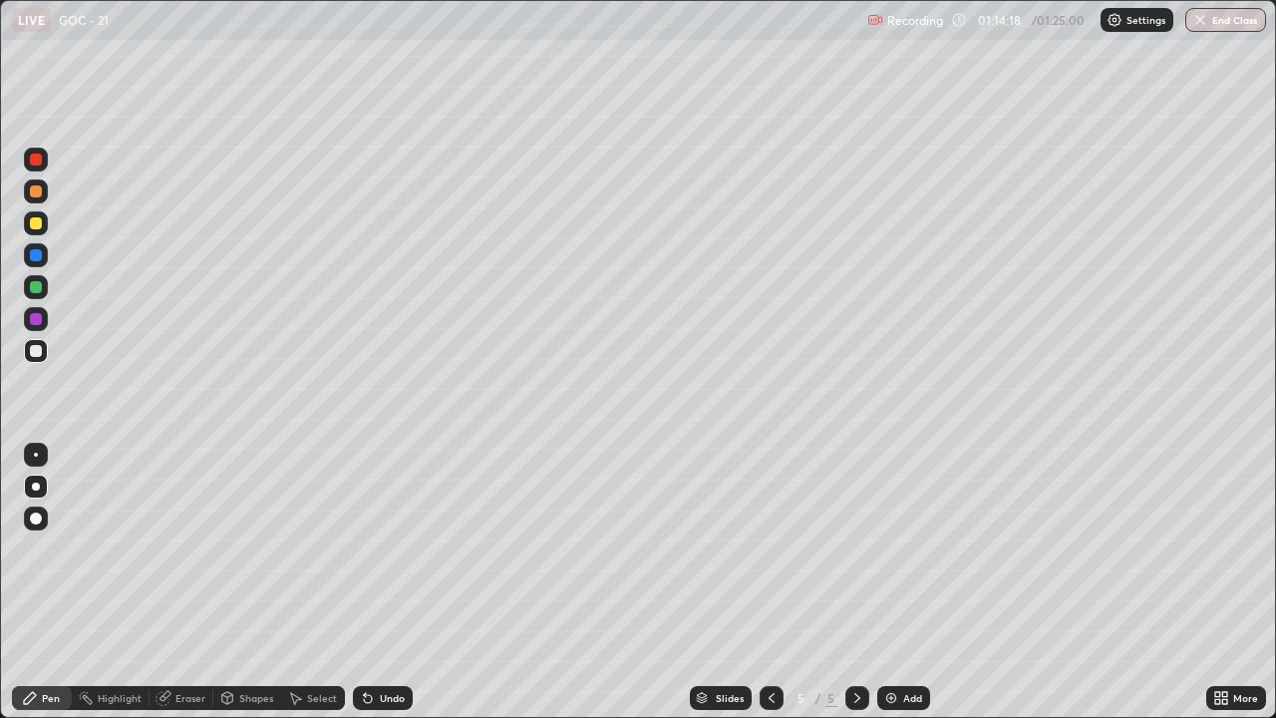
click at [372, 582] on div "Undo" at bounding box center [383, 698] width 60 height 24
click at [35, 320] on div at bounding box center [36, 319] width 12 height 12
click at [892, 582] on img at bounding box center [891, 698] width 16 height 16
click at [37, 352] on div at bounding box center [36, 351] width 12 height 12
click at [38, 222] on div at bounding box center [36, 223] width 12 height 12
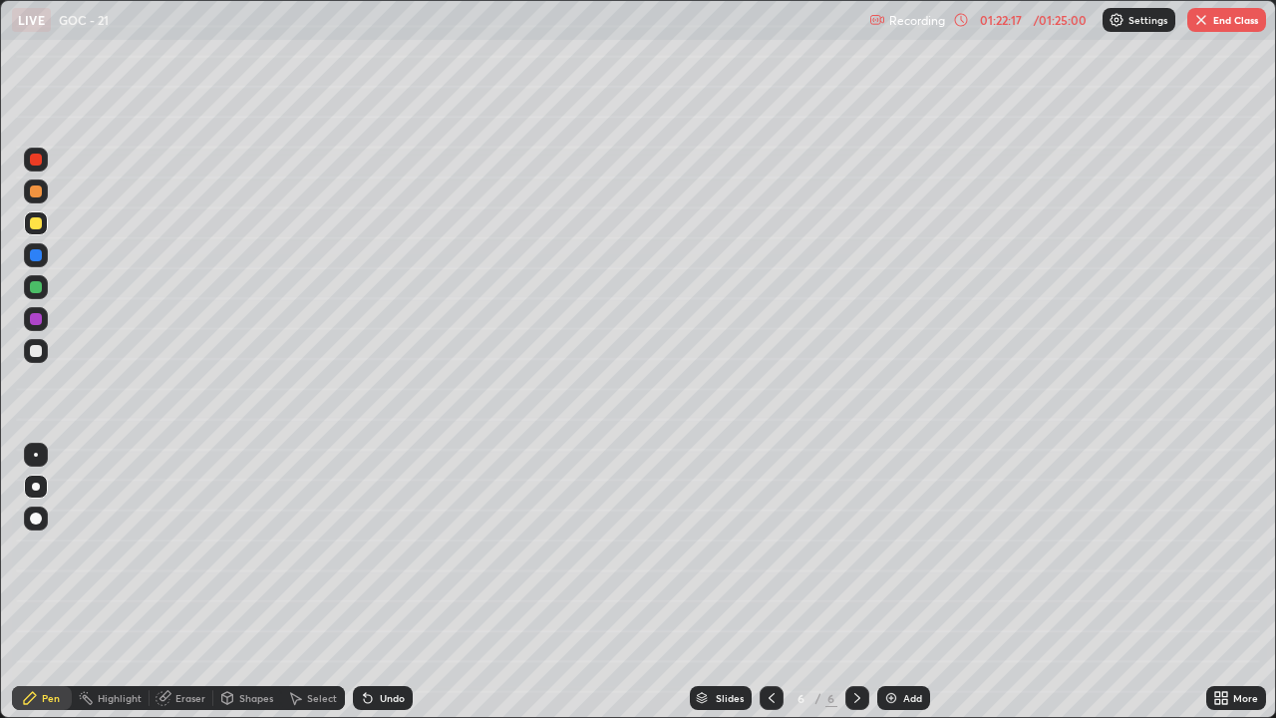
click at [380, 582] on div "Undo" at bounding box center [392, 698] width 25 height 10
click at [382, 582] on div "Undo" at bounding box center [392, 698] width 25 height 10
click at [38, 351] on div at bounding box center [36, 351] width 12 height 12
click at [31, 351] on div at bounding box center [36, 351] width 12 height 12
click at [31, 323] on div at bounding box center [36, 319] width 12 height 12
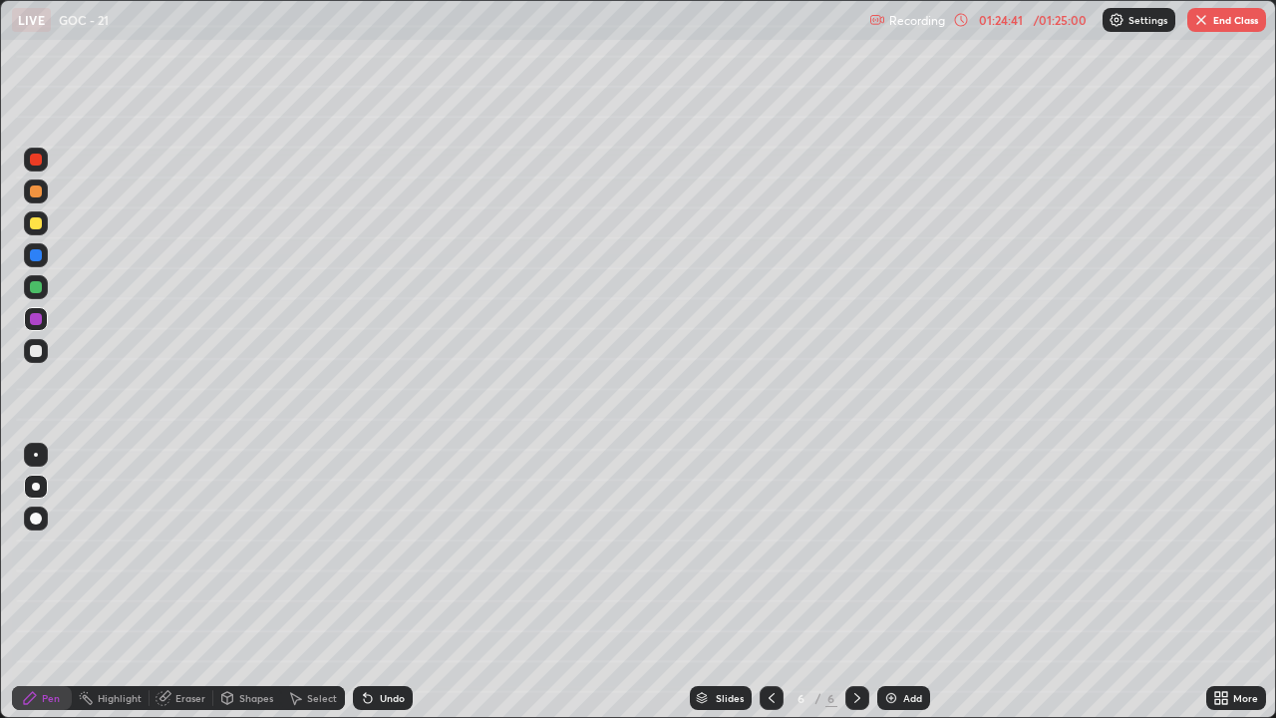
click at [37, 223] on div at bounding box center [36, 223] width 12 height 12
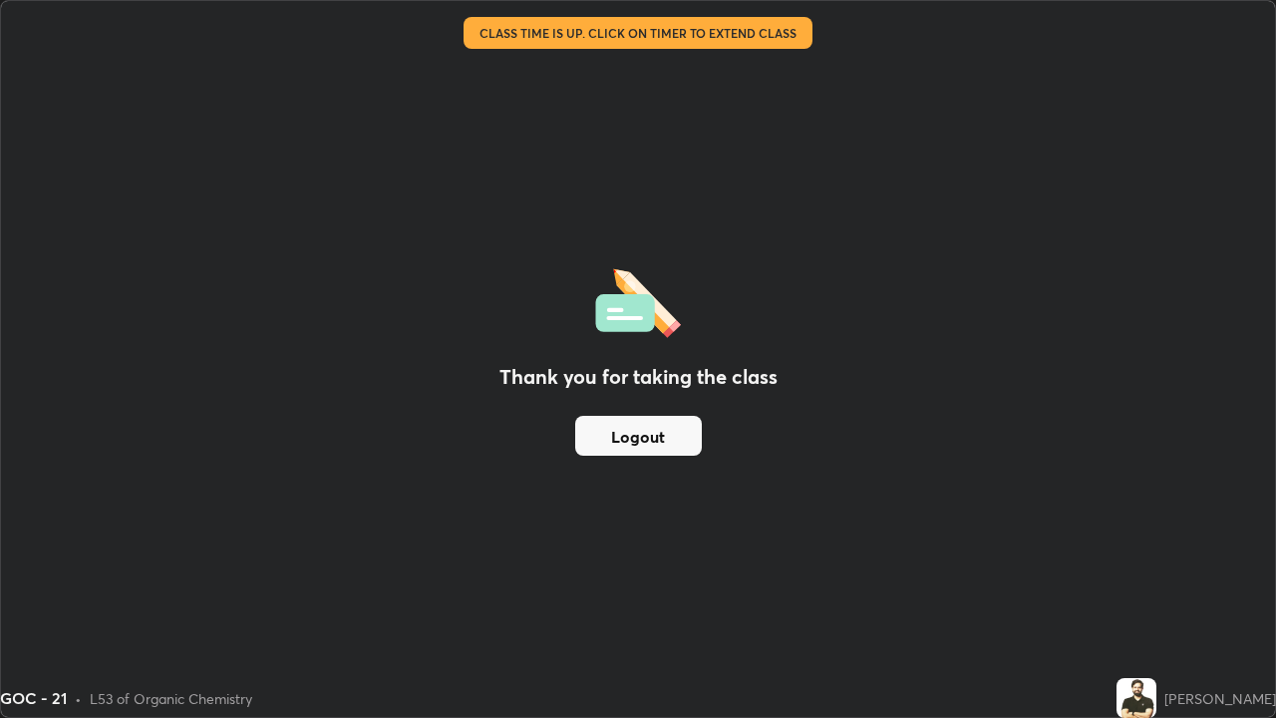
click at [652, 446] on button "Logout" at bounding box center [638, 436] width 127 height 40
click at [650, 432] on button "Logout" at bounding box center [638, 436] width 127 height 40
